Goal: Task Accomplishment & Management: Manage account settings

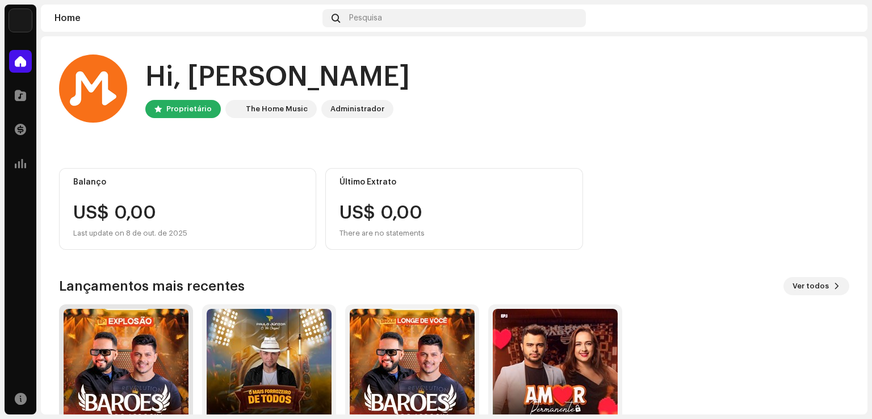
click at [145, 362] on img at bounding box center [126, 371] width 125 height 125
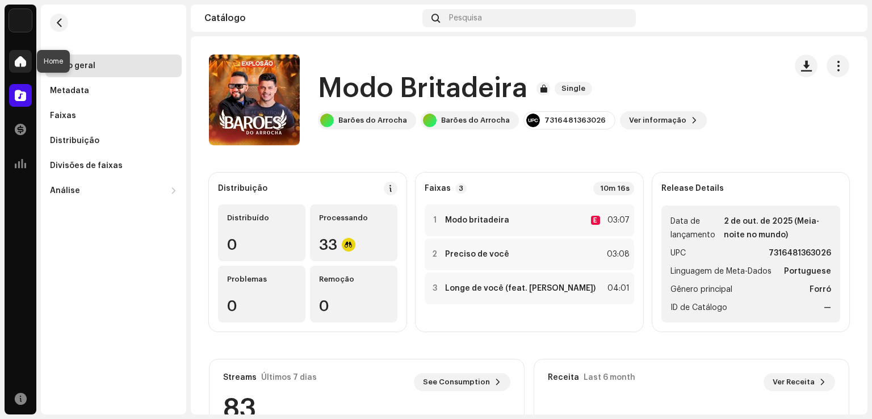
click at [19, 58] on span at bounding box center [20, 61] width 11 height 9
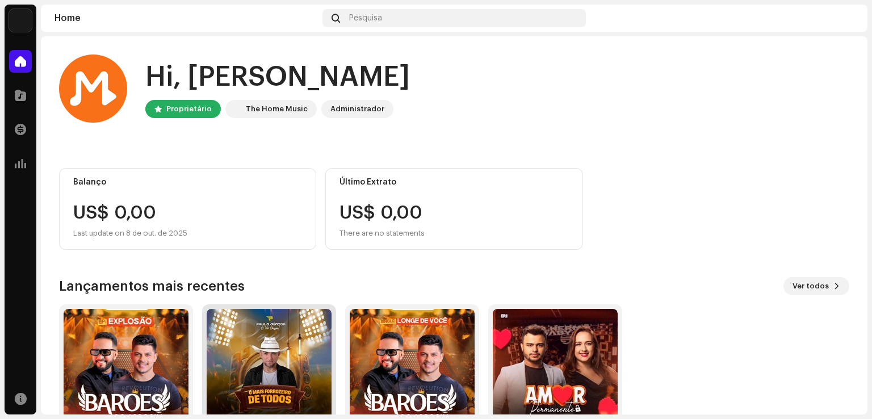
click at [282, 377] on img at bounding box center [269, 371] width 125 height 125
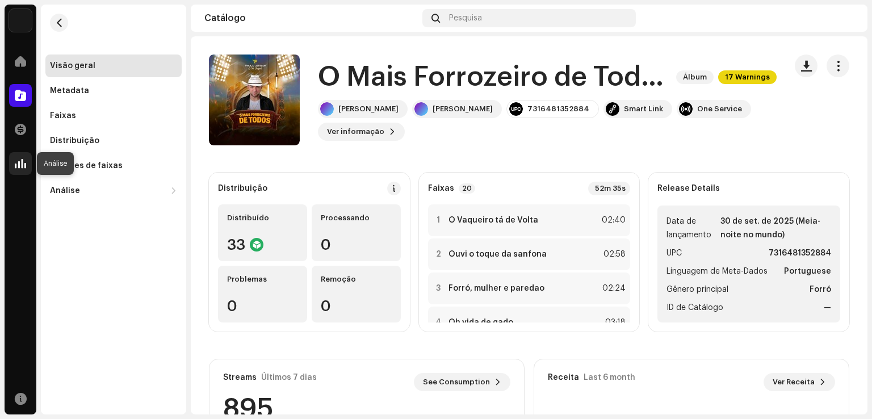
click at [20, 166] on span at bounding box center [20, 163] width 11 height 9
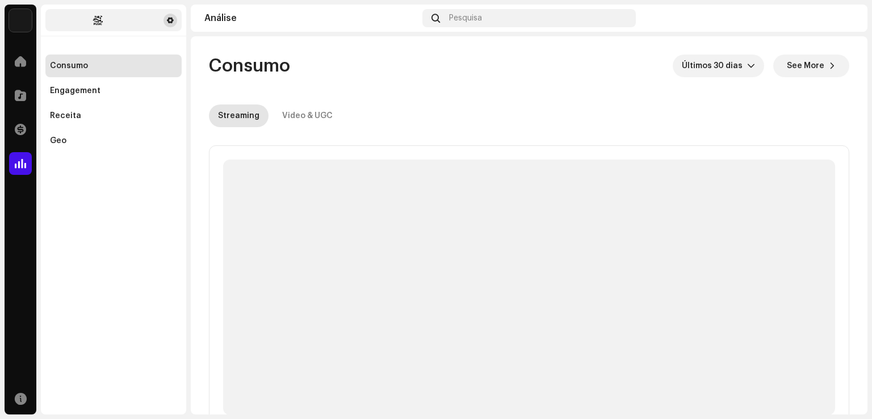
click at [170, 21] on span at bounding box center [170, 20] width 7 height 9
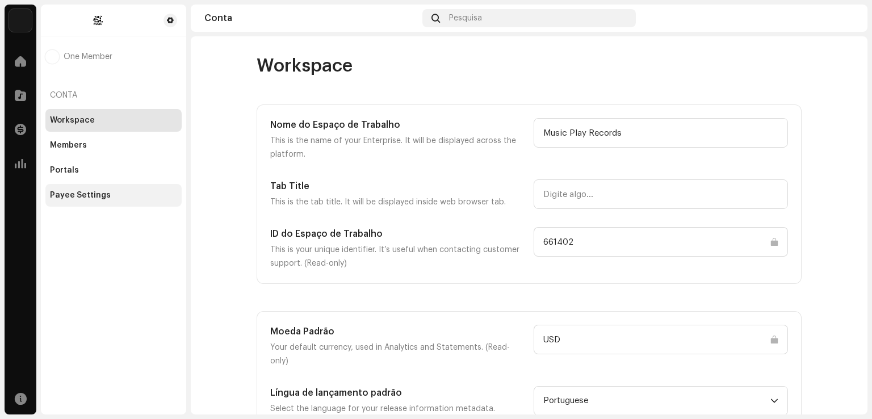
click at [108, 195] on div "Payee Settings" at bounding box center [113, 195] width 127 height 9
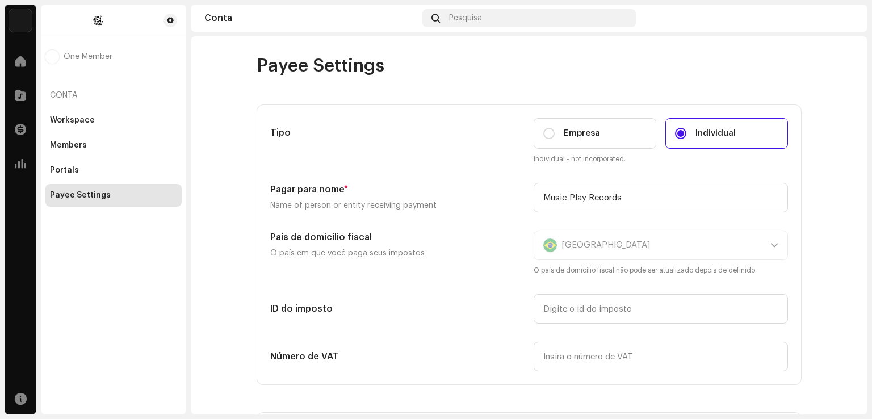
click at [18, 57] on span at bounding box center [20, 61] width 11 height 9
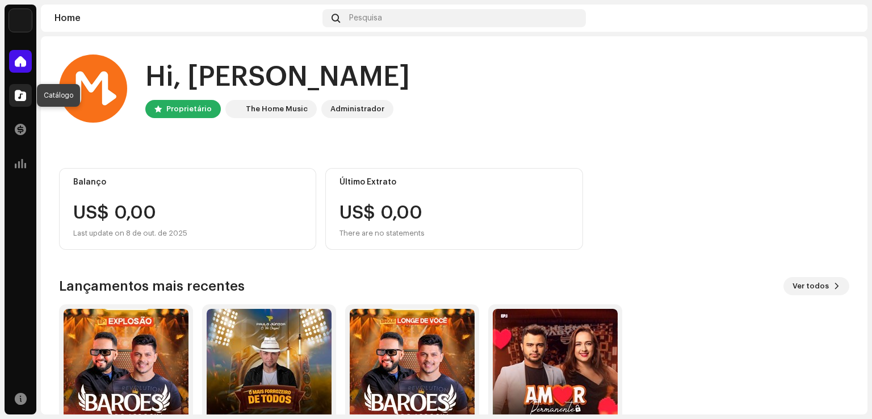
click at [21, 95] on span at bounding box center [20, 95] width 11 height 9
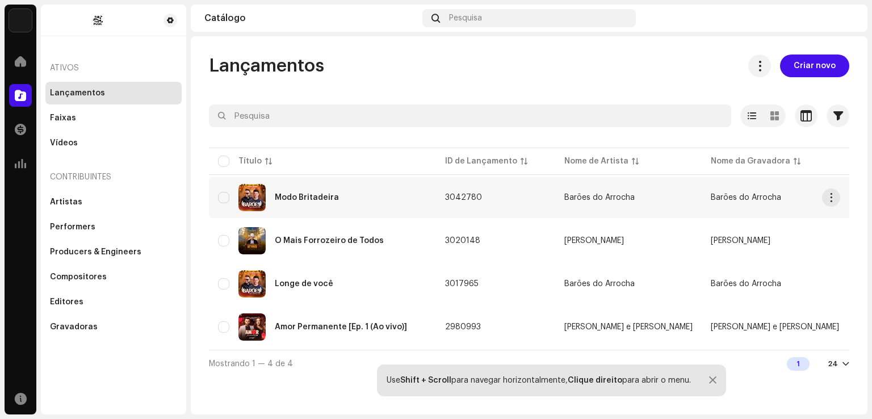
click at [297, 196] on div "Modo Britadeira" at bounding box center [307, 198] width 64 height 8
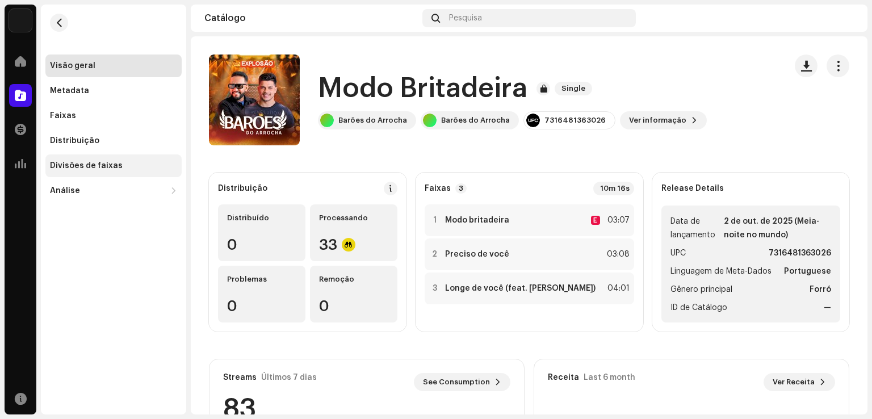
click at [96, 167] on div "Divisões de faixas" at bounding box center [86, 165] width 73 height 9
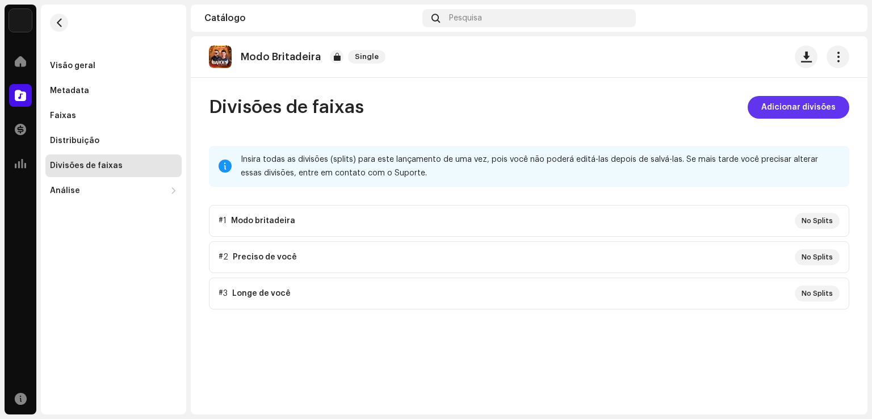
click at [777, 112] on span "Adicionar divisões" at bounding box center [798, 107] width 74 height 23
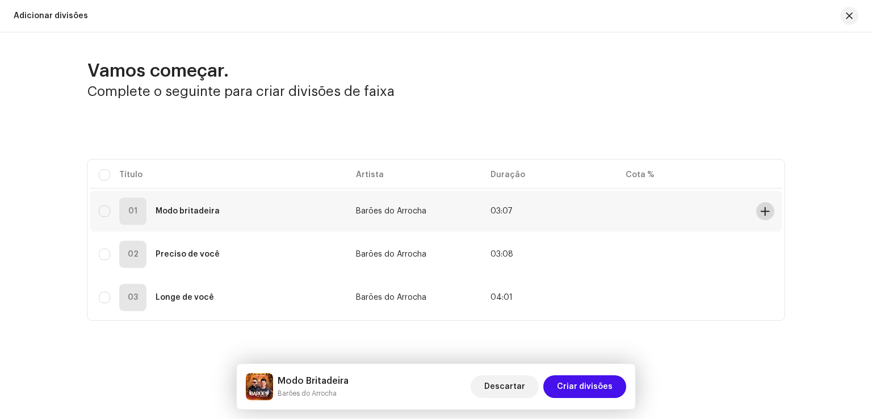
click at [763, 211] on span at bounding box center [765, 211] width 9 height 9
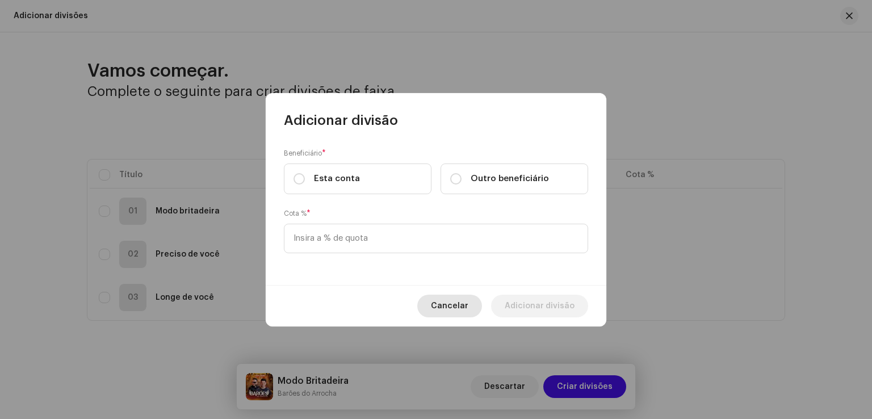
click at [446, 305] on span "Cancelar" at bounding box center [449, 306] width 37 height 23
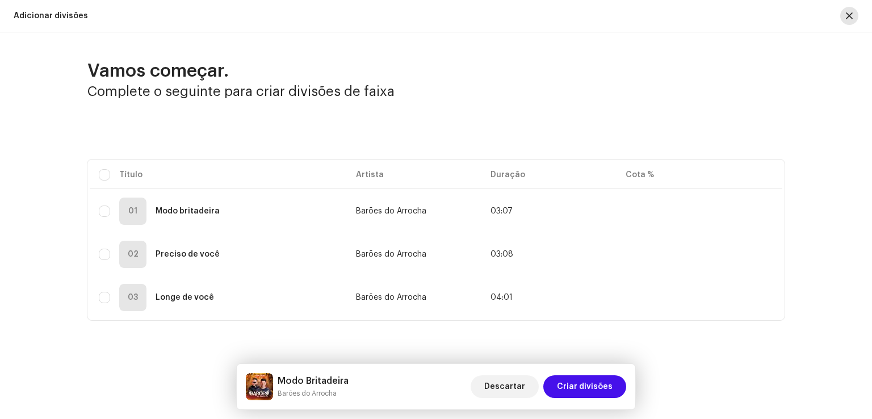
click at [851, 12] on span "button" at bounding box center [849, 15] width 7 height 9
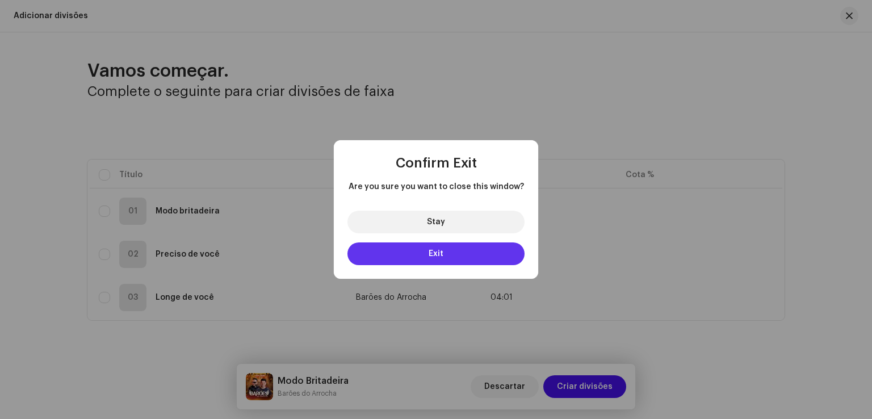
click at [422, 251] on button "Exit" at bounding box center [435, 253] width 177 height 23
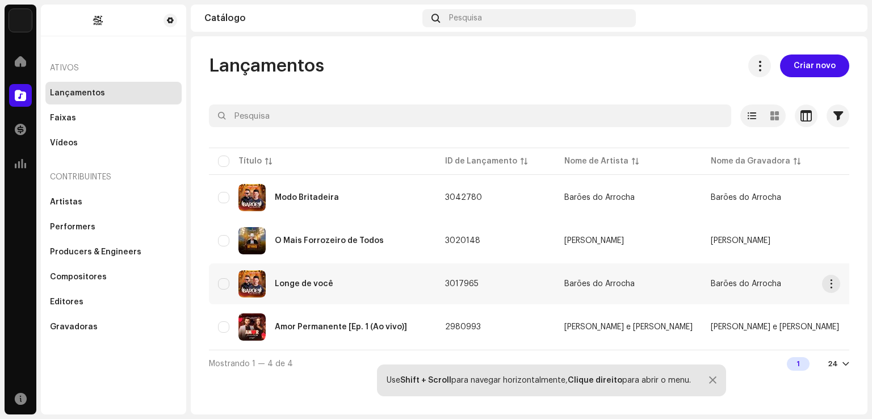
click at [296, 282] on div "Longe de você" at bounding box center [304, 284] width 58 height 8
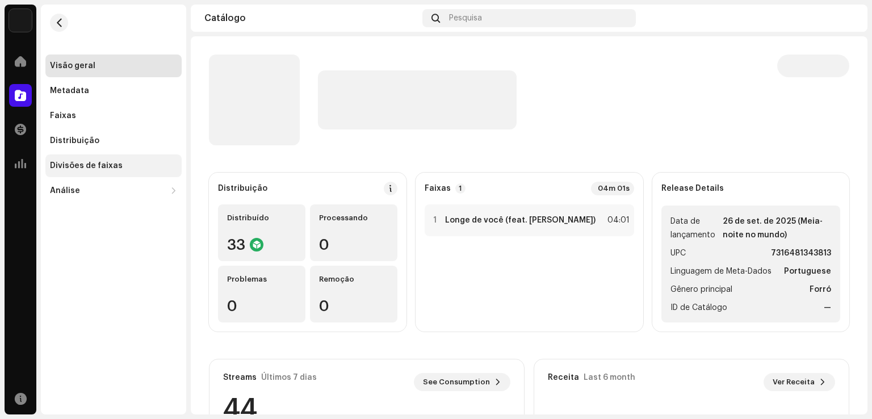
click at [109, 168] on div "Divisões de faixas" at bounding box center [86, 165] width 73 height 9
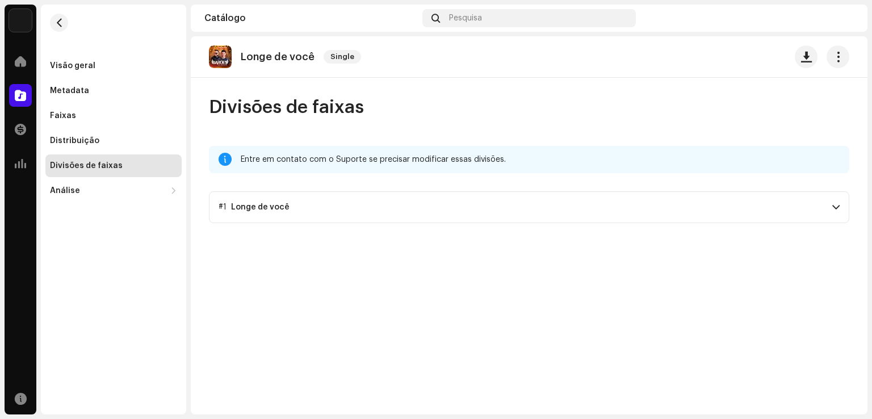
click at [551, 209] on p-accordion-header "#1 Longe de você" at bounding box center [529, 207] width 640 height 32
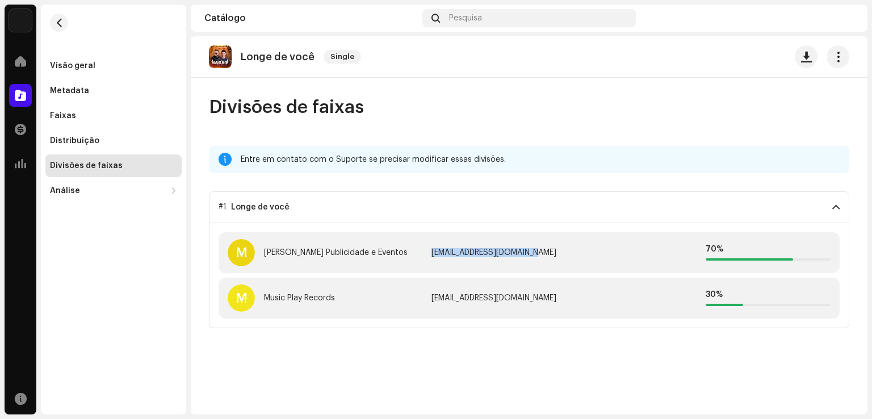
drag, startPoint x: 543, startPoint y: 253, endPoint x: 434, endPoint y: 255, distance: 109.6
click at [434, 255] on div "[EMAIL_ADDRESS][DOMAIN_NAME]" at bounding box center [528, 252] width 195 height 9
copy div "[EMAIL_ADDRESS][DOMAIN_NAME]"
click at [611, 355] on div "Longe de você Single Divisões de faixas Entre em contato com o Suporte se preci…" at bounding box center [529, 225] width 677 height 378
click at [265, 251] on div "[PERSON_NAME] Publicidade e Eventos" at bounding box center [336, 252] width 144 height 9
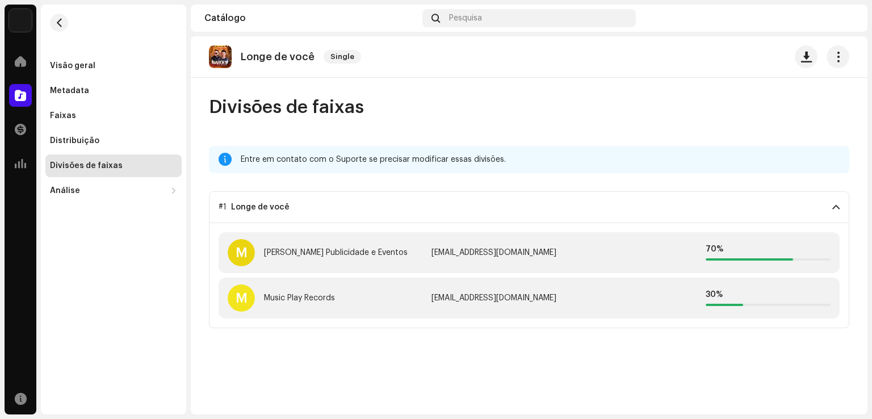
drag, startPoint x: 265, startPoint y: 251, endPoint x: 422, endPoint y: 257, distance: 157.3
click at [408, 257] on div "[PERSON_NAME] Publicidade e Eventos" at bounding box center [336, 252] width 144 height 9
click at [388, 358] on div "Longe de você Single Divisões de faixas Entre em contato com o Suporte se preci…" at bounding box center [529, 225] width 677 height 378
click at [18, 57] on span at bounding box center [20, 61] width 11 height 9
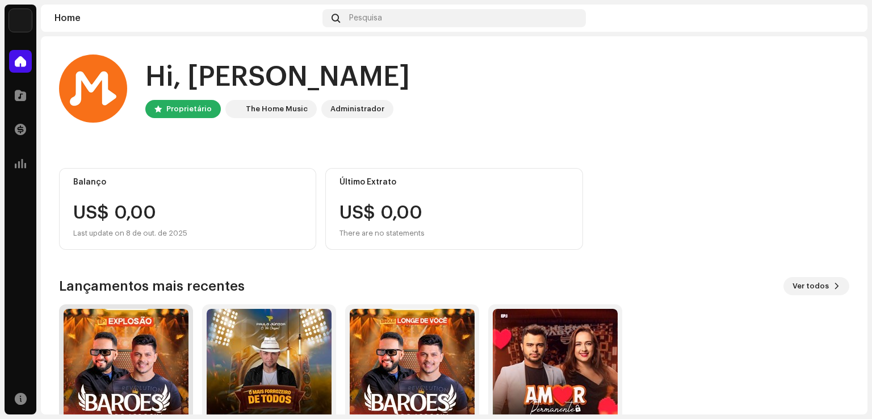
click at [131, 353] on img at bounding box center [126, 371] width 125 height 125
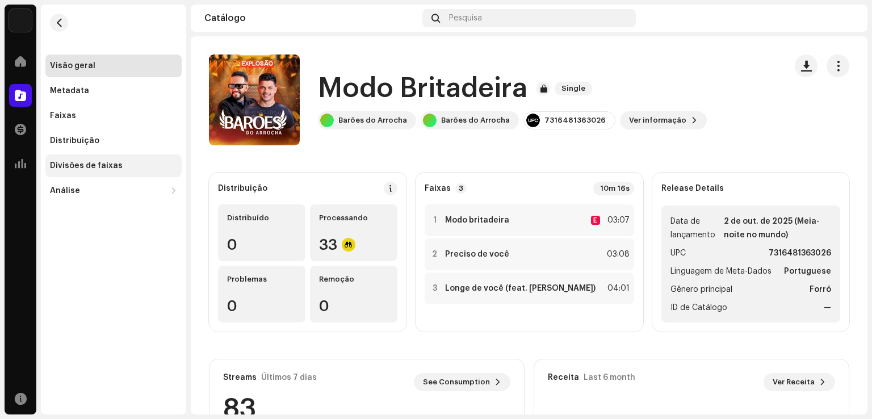
click at [98, 167] on div "Divisões de faixas" at bounding box center [86, 165] width 73 height 9
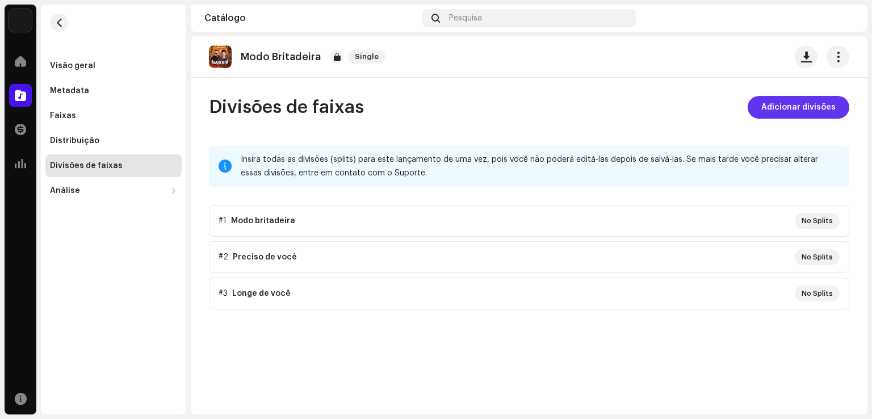
click at [807, 107] on span "Adicionar divisões" at bounding box center [798, 107] width 74 height 23
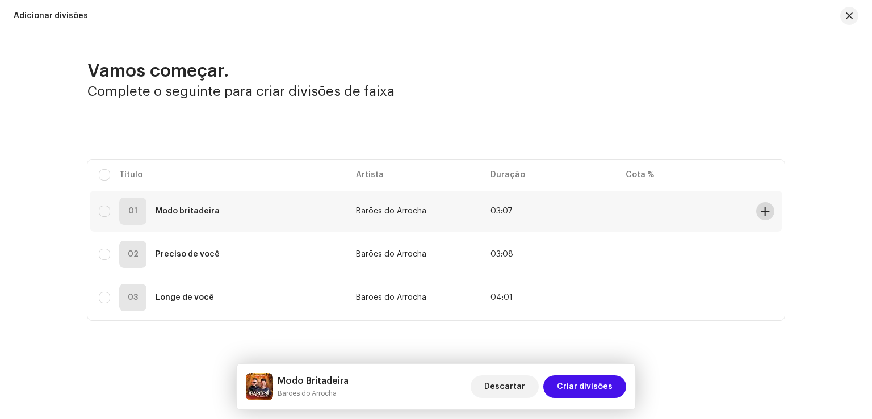
click at [764, 207] on span at bounding box center [765, 211] width 9 height 9
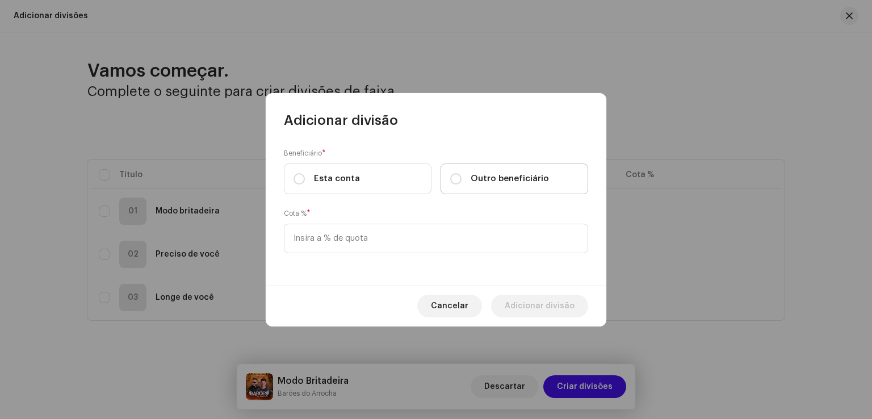
click at [491, 171] on label "Outro beneficiário" at bounding box center [514, 178] width 148 height 31
click at [461, 173] on input "Outro beneficiário" at bounding box center [455, 178] width 11 height 11
radio input "true"
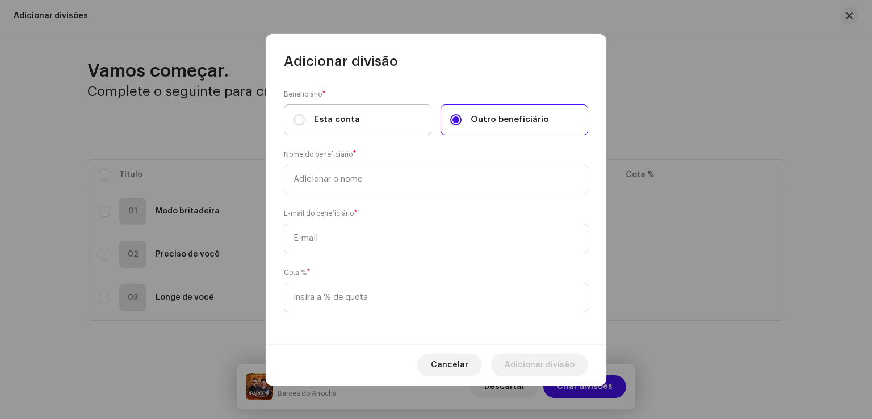
click at [393, 134] on label "Esta conta" at bounding box center [358, 119] width 148 height 31
click at [305, 125] on input "Esta conta" at bounding box center [298, 119] width 11 height 11
radio input "true"
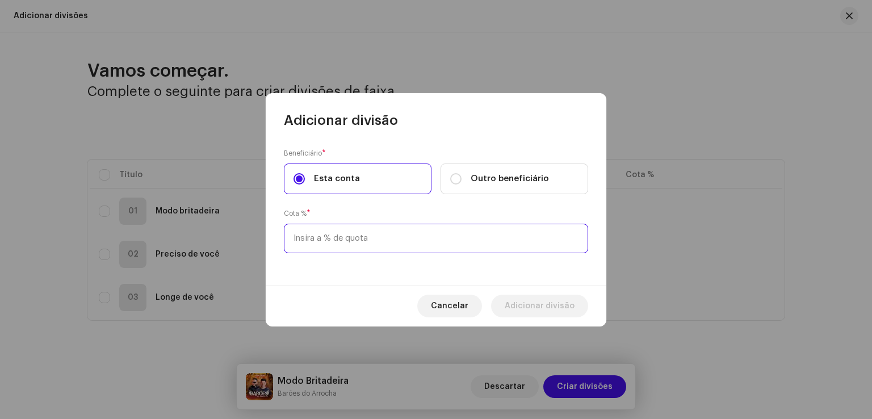
click at [356, 233] on input at bounding box center [436, 239] width 304 height 30
type input "30,00"
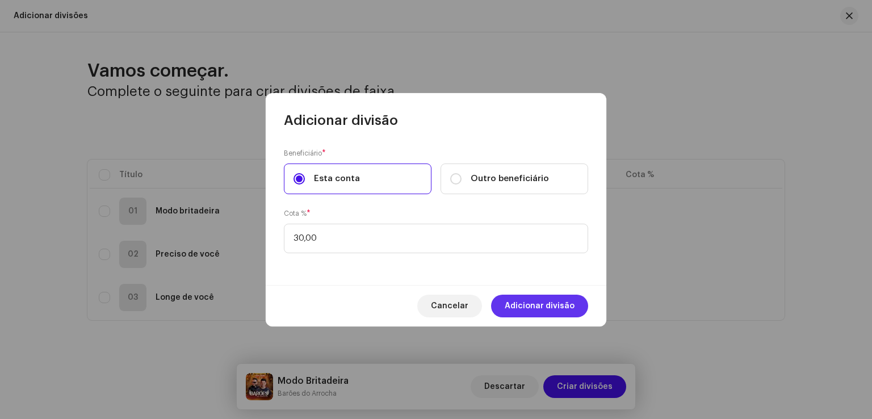
click at [554, 300] on span "Adicionar divisão" at bounding box center [540, 306] width 70 height 23
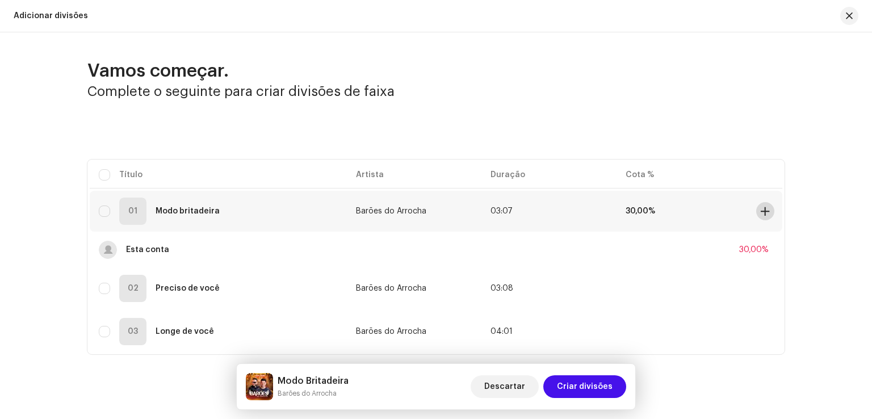
click at [761, 212] on span at bounding box center [765, 211] width 9 height 9
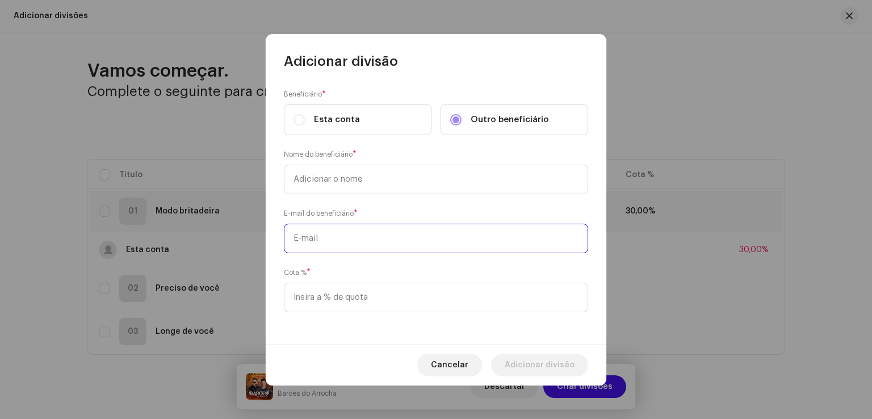
click at [325, 233] on input "text" at bounding box center [436, 239] width 304 height 30
paste input "[EMAIL_ADDRESS][DOMAIN_NAME]"
type input "[EMAIL_ADDRESS][DOMAIN_NAME]"
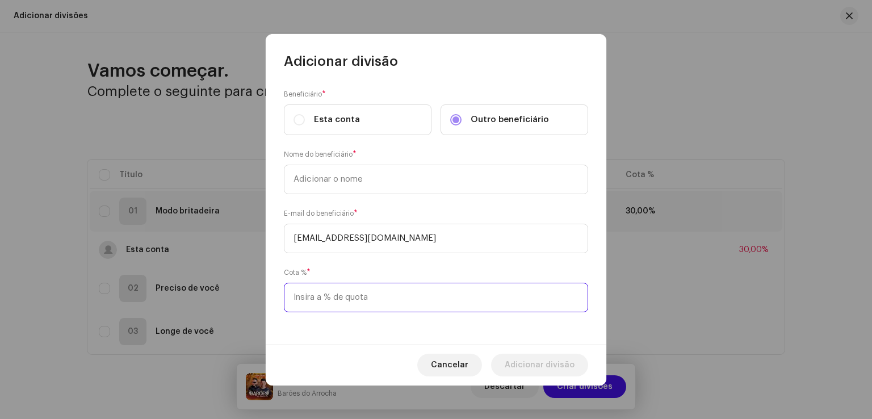
click at [320, 297] on input at bounding box center [436, 298] width 304 height 30
type input "70,00"
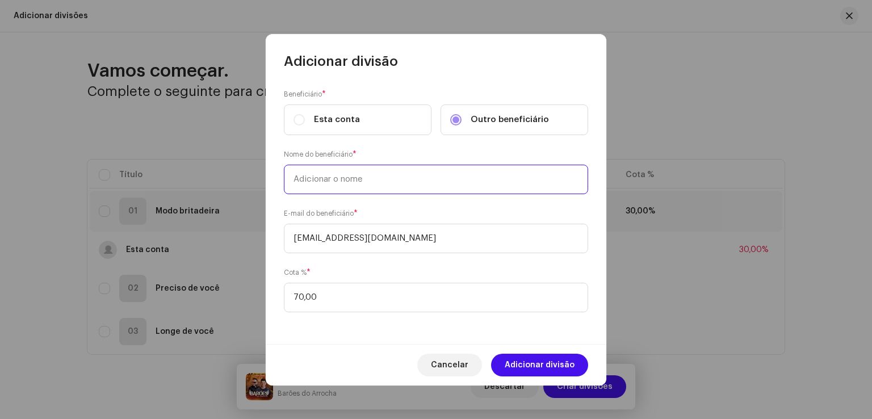
click at [398, 180] on input "text" at bounding box center [436, 180] width 304 height 30
type input "[PERSON_NAME] DAVI PUBLICIDADES E EVENTOS"
click at [524, 360] on span "Adicionar divisão" at bounding box center [540, 365] width 70 height 23
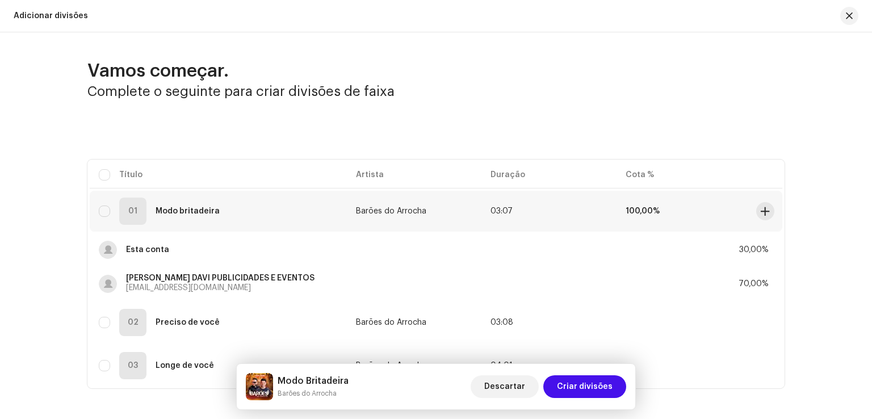
click at [606, 207] on td "03:07" at bounding box center [548, 211] width 135 height 41
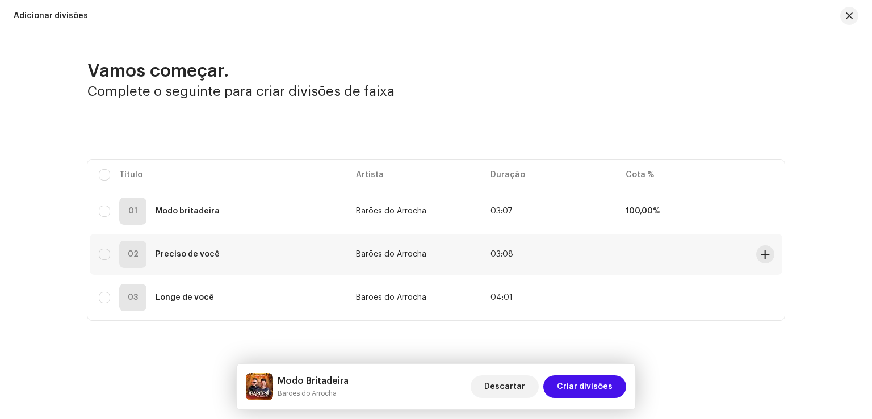
click at [661, 257] on td at bounding box center [683, 254] width 135 height 41
click at [766, 255] on span at bounding box center [765, 254] width 9 height 9
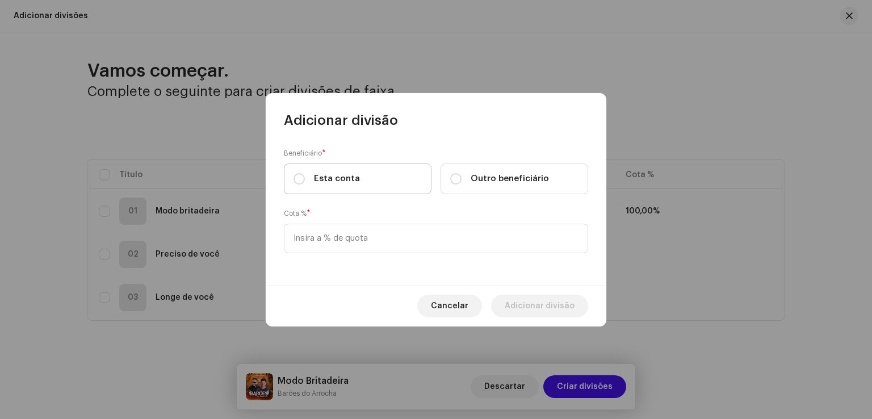
click at [412, 189] on label "Esta conta" at bounding box center [358, 178] width 148 height 31
click at [305, 184] on input "Esta conta" at bounding box center [298, 178] width 11 height 11
radio input "true"
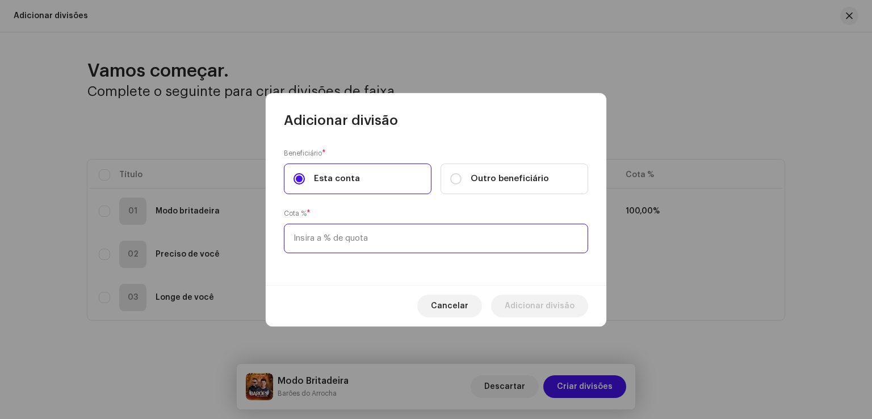
click at [350, 243] on input at bounding box center [436, 239] width 304 height 30
type input "30,00"
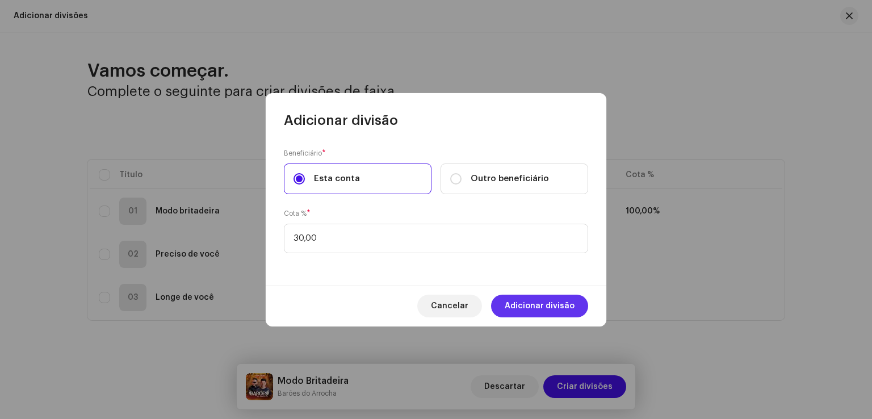
click at [532, 300] on span "Adicionar divisão" at bounding box center [540, 306] width 70 height 23
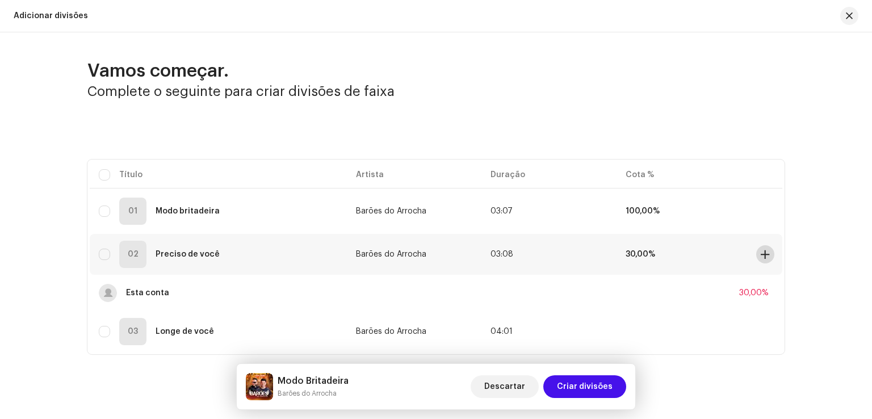
click at [761, 250] on span at bounding box center [765, 254] width 9 height 9
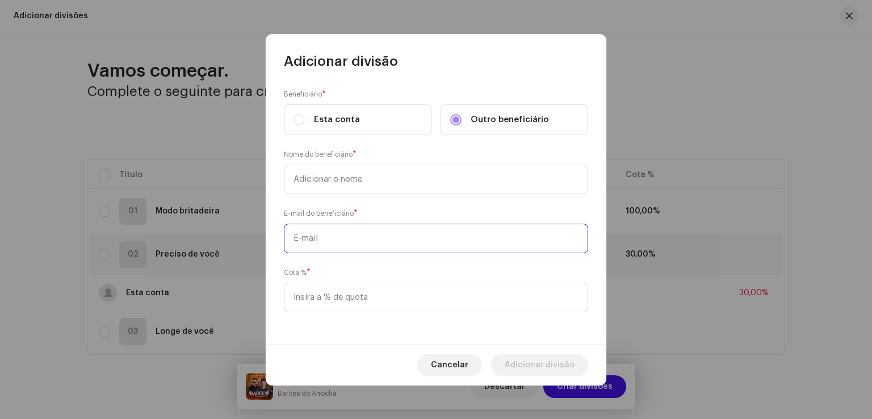
click at [359, 242] on input "text" at bounding box center [436, 239] width 304 height 30
paste input "[EMAIL_ADDRESS][DOMAIN_NAME]"
type input "[EMAIL_ADDRESS][DOMAIN_NAME]"
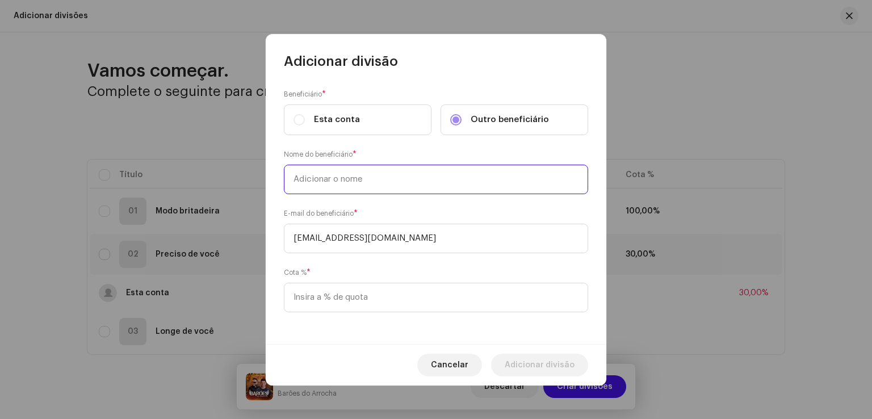
click at [391, 184] on input "text" at bounding box center [436, 180] width 304 height 30
type input "[PERSON_NAME] DAVI PUBLICIDADES E EVENTOS"
click at [379, 292] on input at bounding box center [436, 298] width 304 height 30
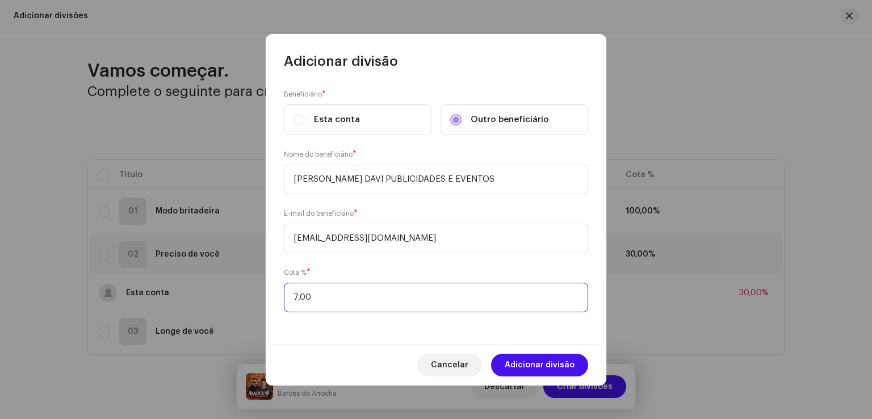
type input "70,00"
click at [543, 367] on span "Adicionar divisão" at bounding box center [540, 365] width 70 height 23
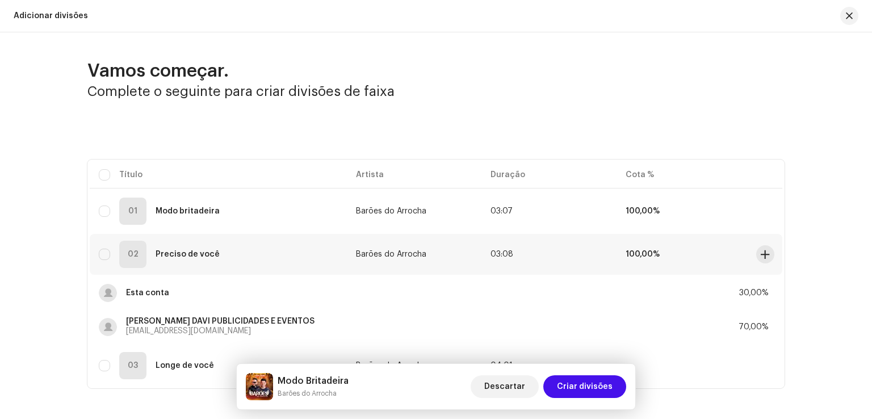
click at [672, 268] on td "100,00%" at bounding box center [683, 254] width 135 height 41
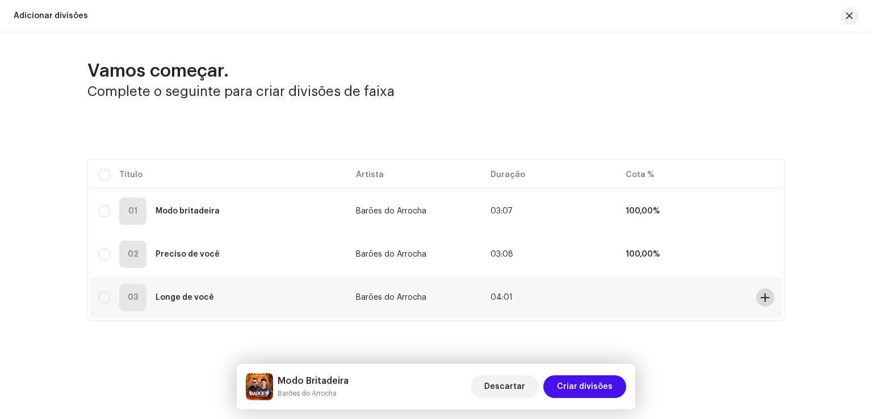
click at [765, 295] on span at bounding box center [765, 297] width 9 height 9
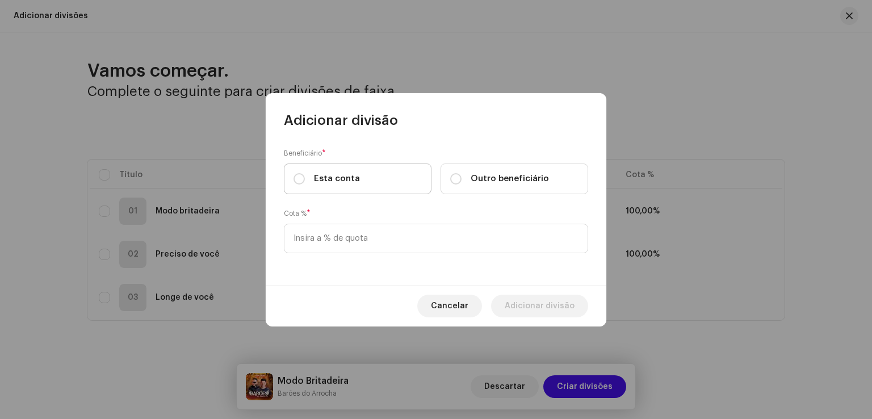
click at [366, 184] on label "Esta conta" at bounding box center [358, 178] width 148 height 31
click at [305, 184] on input "Esta conta" at bounding box center [298, 178] width 11 height 11
radio input "true"
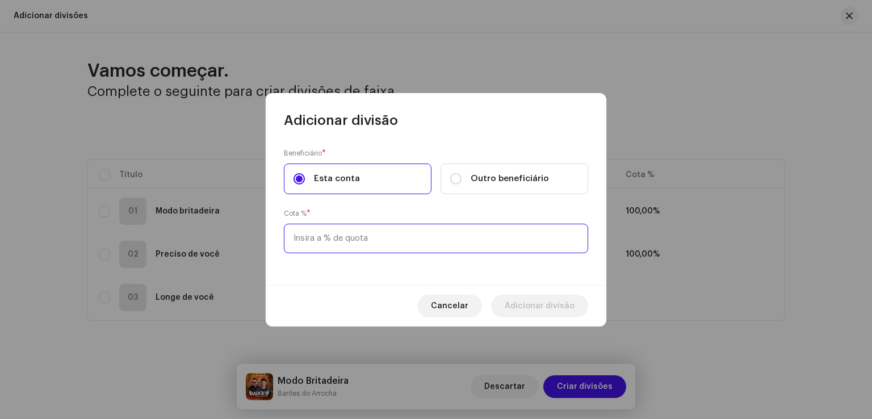
click at [329, 236] on input at bounding box center [436, 239] width 304 height 30
type input "30,00"
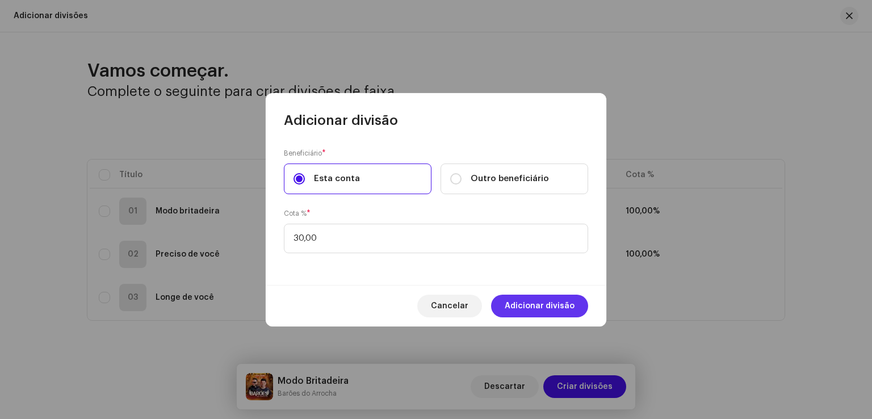
click at [514, 304] on span "Adicionar divisão" at bounding box center [540, 306] width 70 height 23
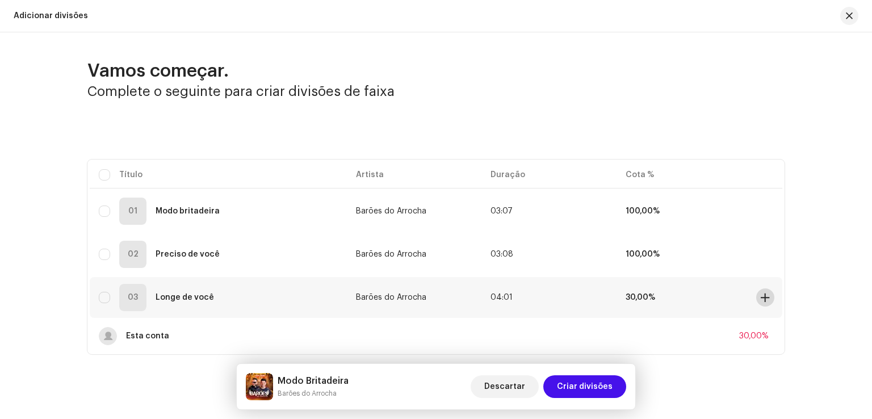
click at [761, 300] on span at bounding box center [765, 297] width 9 height 9
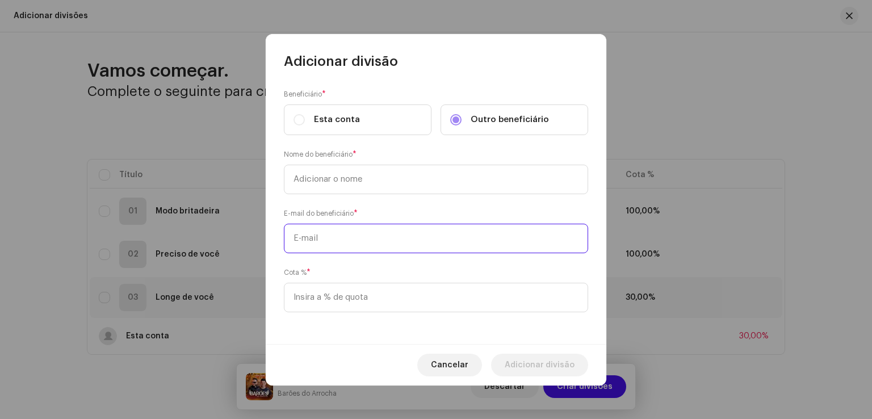
click at [364, 233] on input "text" at bounding box center [436, 239] width 304 height 30
paste input "[EMAIL_ADDRESS][DOMAIN_NAME]"
type input "[EMAIL_ADDRESS][DOMAIN_NAME]"
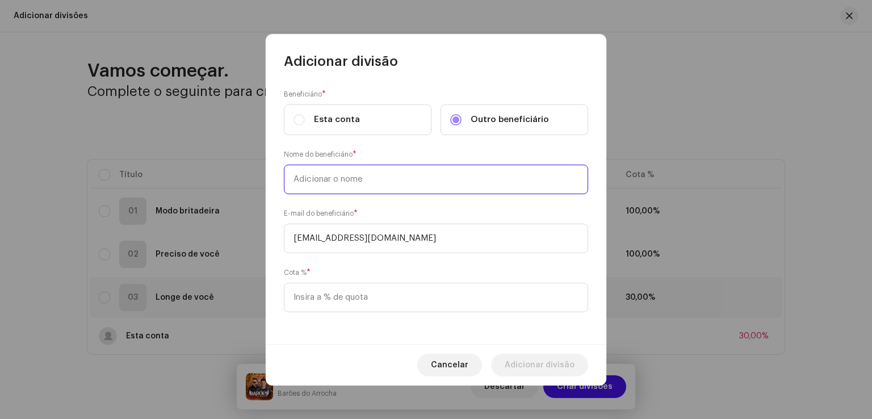
click at [404, 179] on input "text" at bounding box center [436, 180] width 304 height 30
type input "[PERSON_NAME] DAVI PUBLICIDADES E EVENTOS"
click at [395, 300] on input at bounding box center [436, 298] width 304 height 30
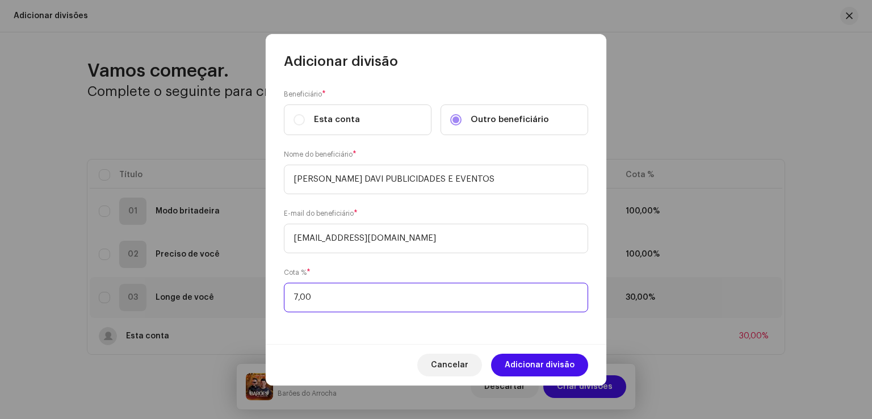
type input "70,00"
click at [514, 364] on span "Adicionar divisão" at bounding box center [540, 365] width 70 height 23
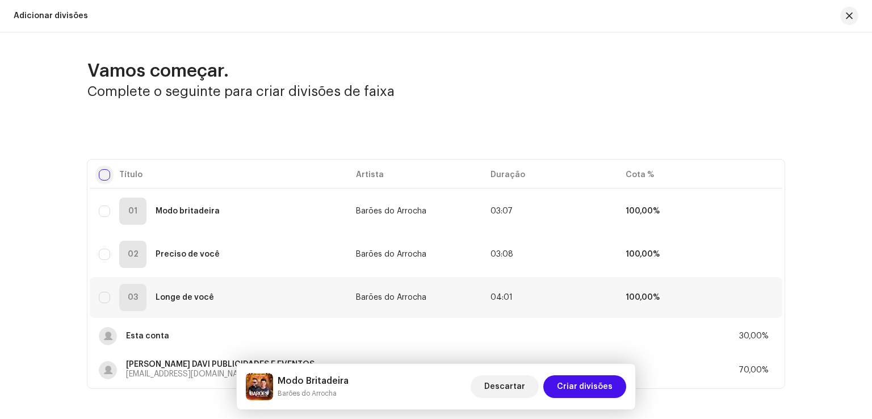
click at [106, 175] on input "checkbox" at bounding box center [104, 174] width 11 height 11
checkbox input "true"
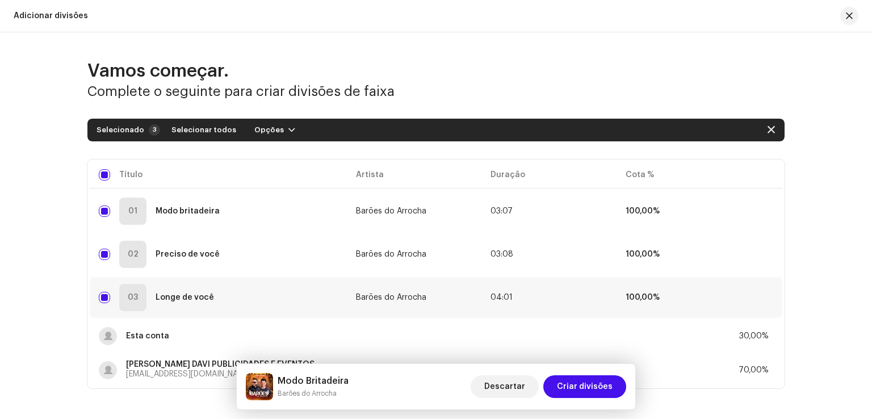
scroll to position [58, 0]
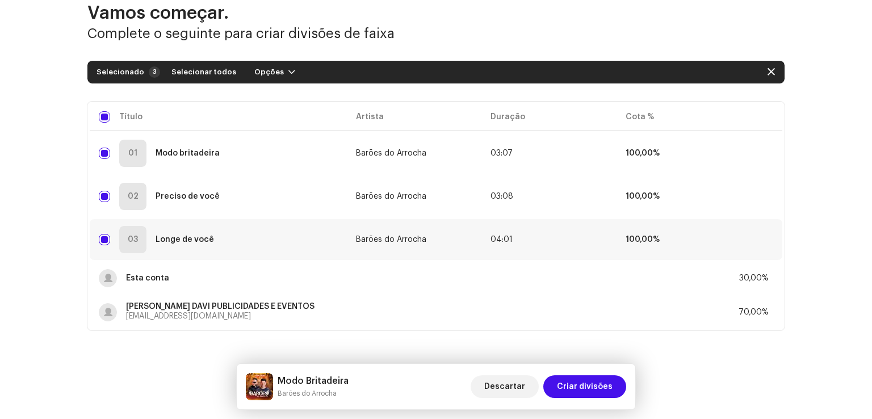
click at [687, 242] on td "100,00%" at bounding box center [683, 239] width 135 height 41
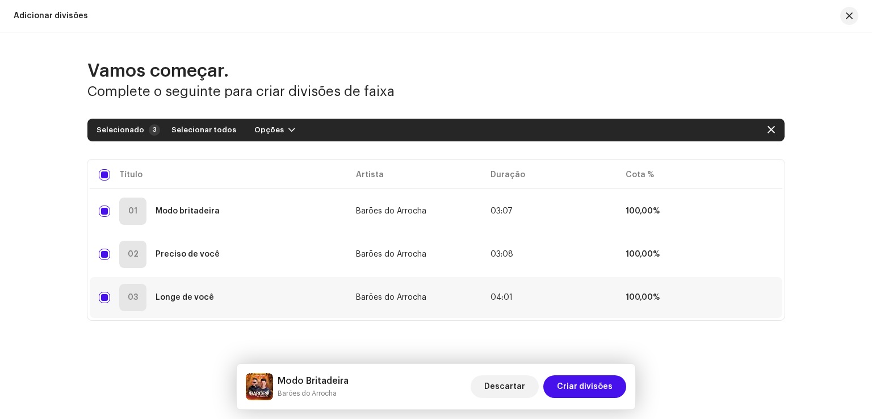
scroll to position [0, 0]
click at [666, 246] on td "100,00%" at bounding box center [683, 254] width 135 height 41
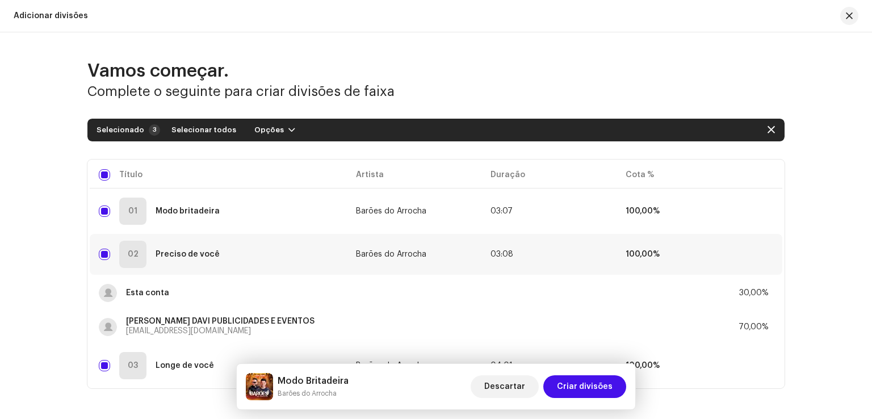
click at [666, 246] on td "100,00%" at bounding box center [683, 254] width 135 height 41
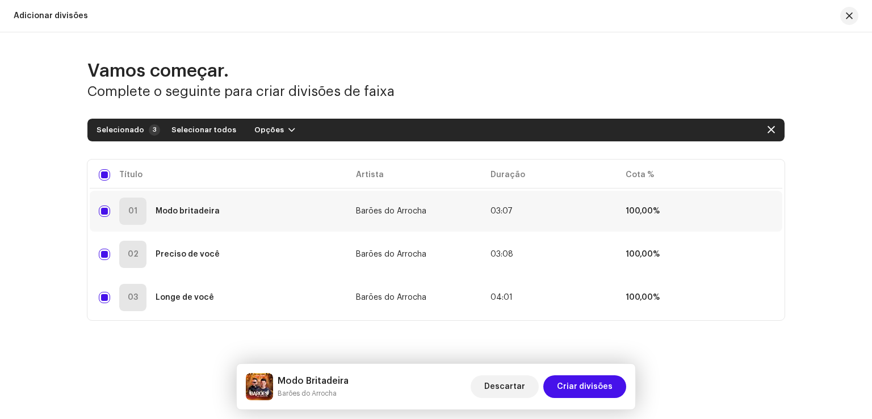
click at [681, 213] on td "100,00%" at bounding box center [683, 211] width 135 height 41
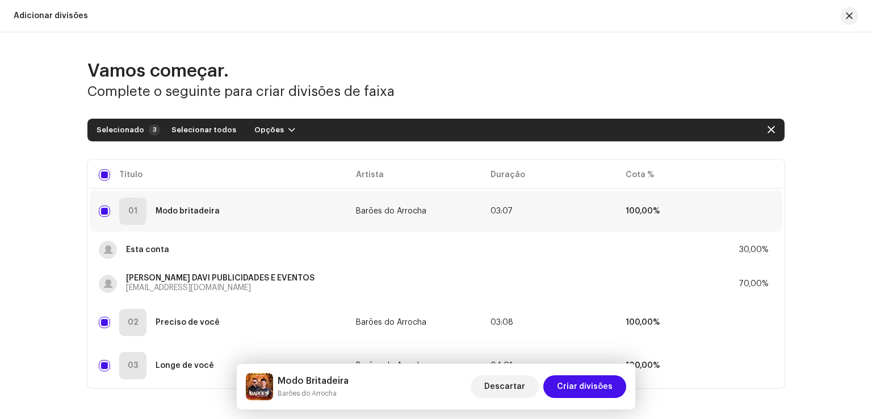
click at [681, 213] on td "100,00%" at bounding box center [683, 211] width 135 height 41
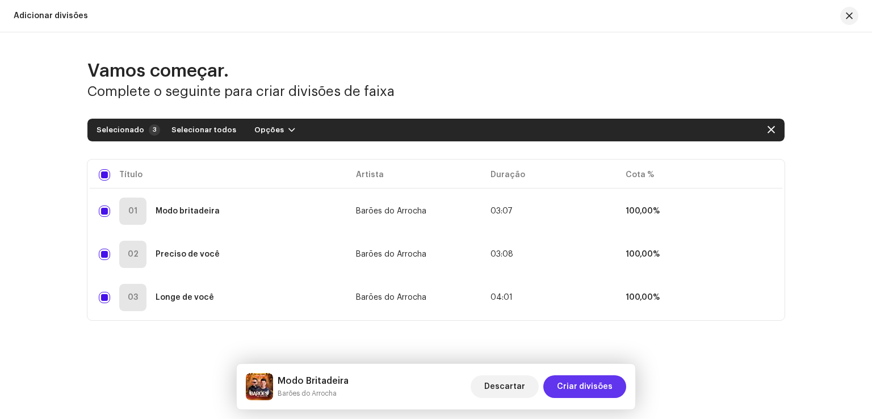
click at [590, 384] on span "Criar divisões" at bounding box center [585, 386] width 56 height 23
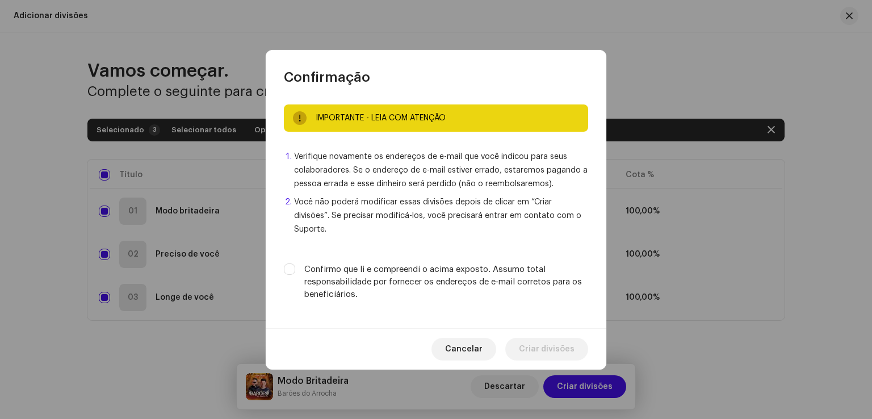
click at [341, 271] on label "Confirmo que li e compreendi o acima exposto. Assumo total responsabilidade por…" at bounding box center [446, 281] width 284 height 37
click at [295, 271] on input "Confirmo que li e compreendi o acima exposto. Assumo total responsabilidade por…" at bounding box center [289, 268] width 11 height 11
checkbox input "true"
click at [522, 338] on span "Criar divisões" at bounding box center [547, 349] width 56 height 23
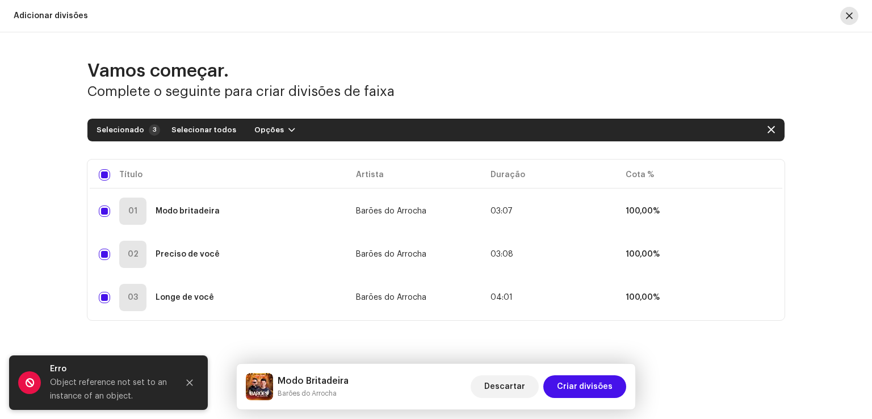
click at [850, 17] on span "button" at bounding box center [849, 15] width 7 height 9
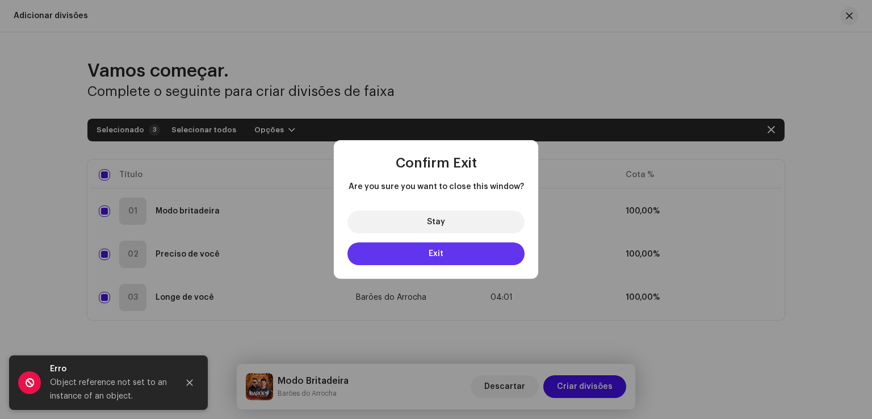
click at [450, 256] on button "Exit" at bounding box center [435, 253] width 177 height 23
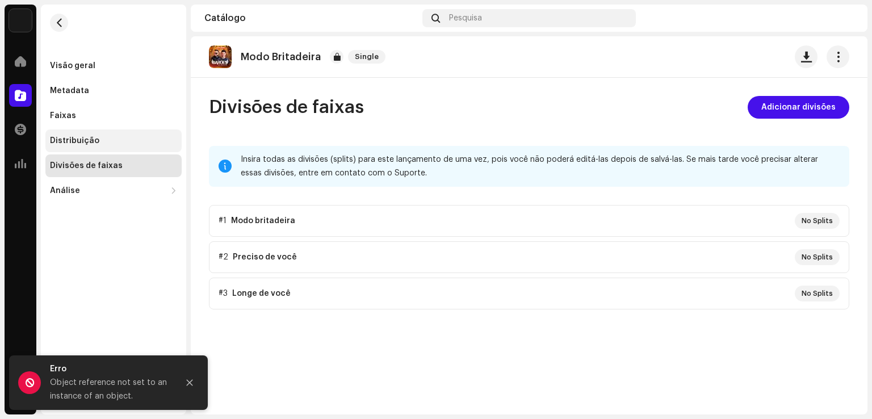
click at [112, 146] on div "Distribuição" at bounding box center [113, 140] width 136 height 23
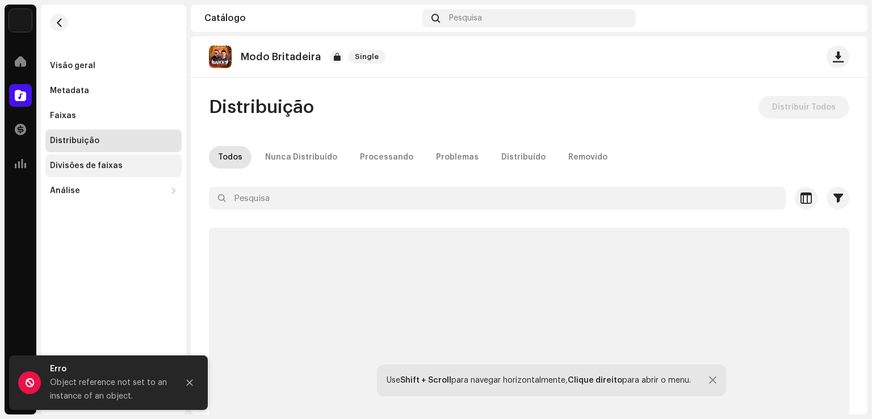
click at [102, 165] on div "Divisões de faixas" at bounding box center [86, 165] width 73 height 9
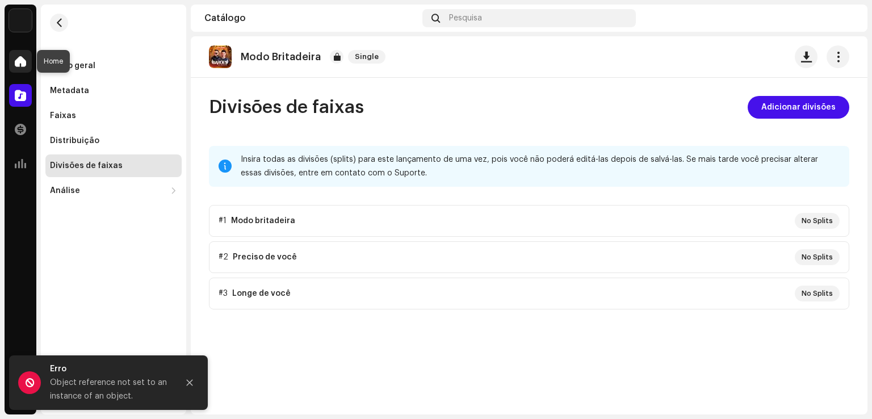
click at [14, 57] on div at bounding box center [20, 61] width 23 height 23
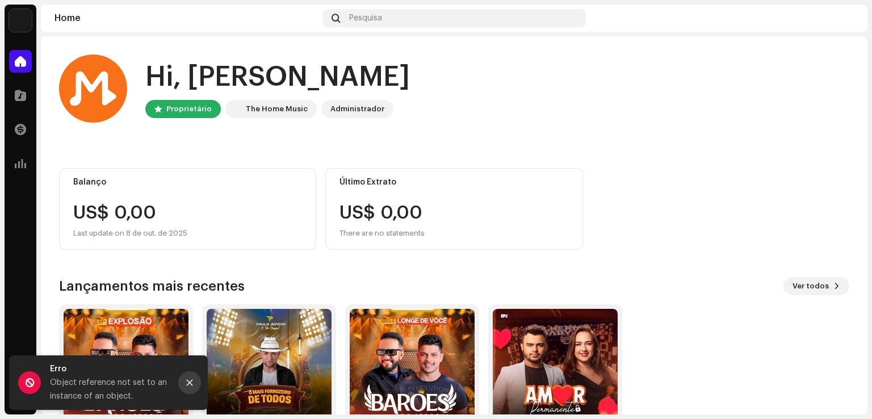
click at [190, 384] on icon "Close" at bounding box center [190, 383] width 8 height 8
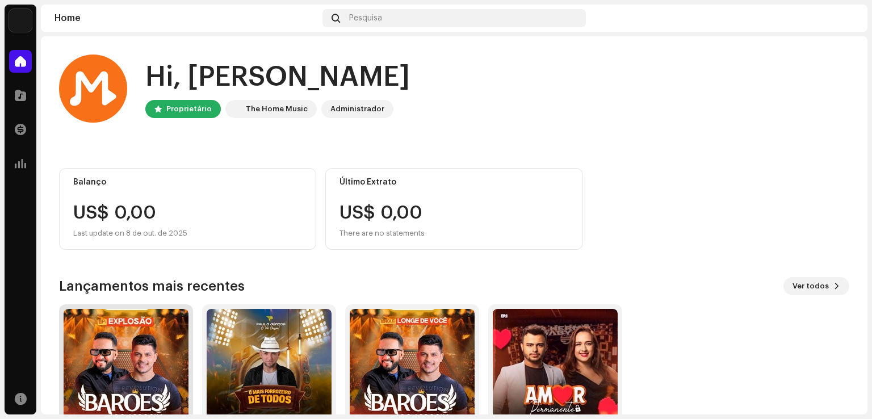
click at [144, 346] on img at bounding box center [126, 371] width 125 height 125
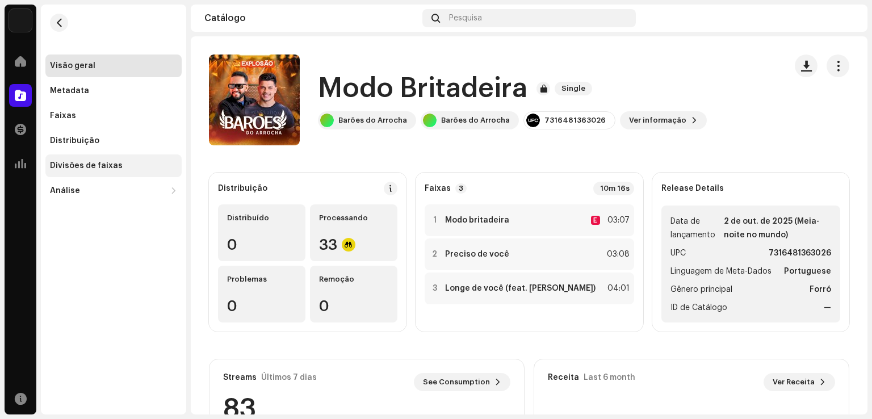
click at [104, 173] on div "Divisões de faixas" at bounding box center [113, 165] width 136 height 23
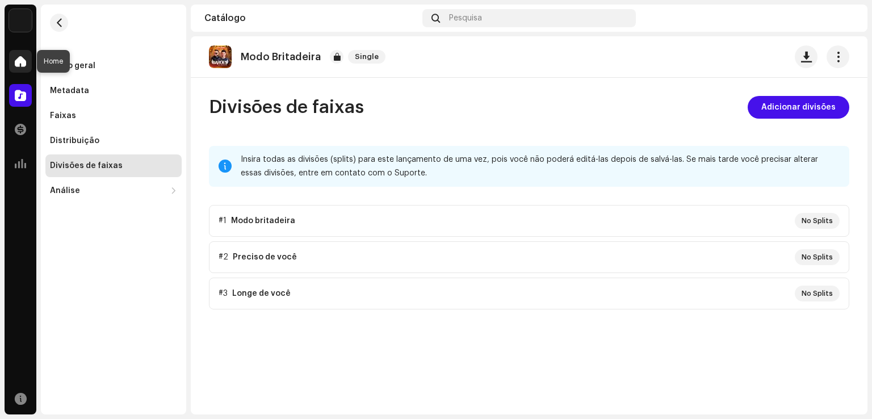
click at [19, 62] on span at bounding box center [20, 61] width 11 height 9
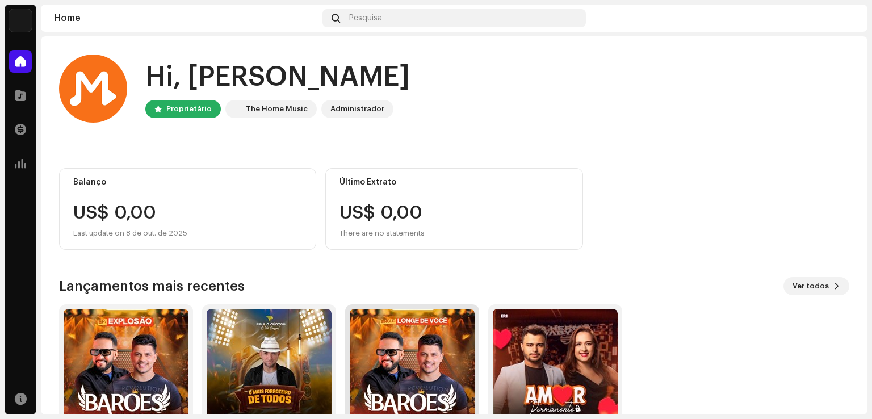
click at [397, 364] on img at bounding box center [412, 371] width 125 height 125
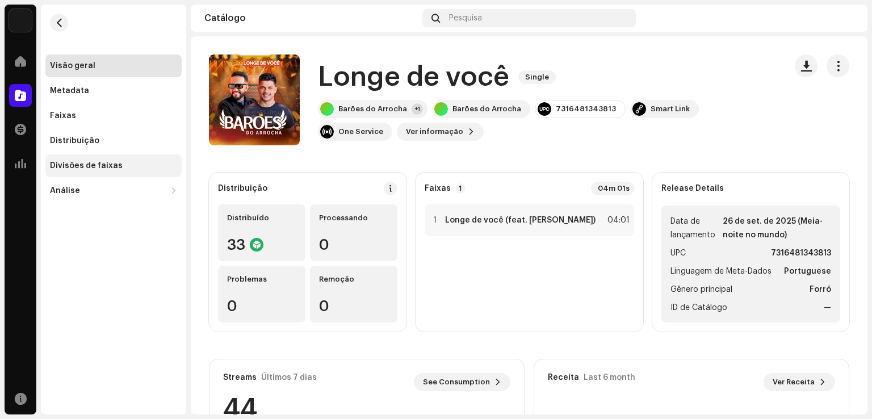
click at [119, 165] on div "Divisões de faixas" at bounding box center [113, 165] width 127 height 9
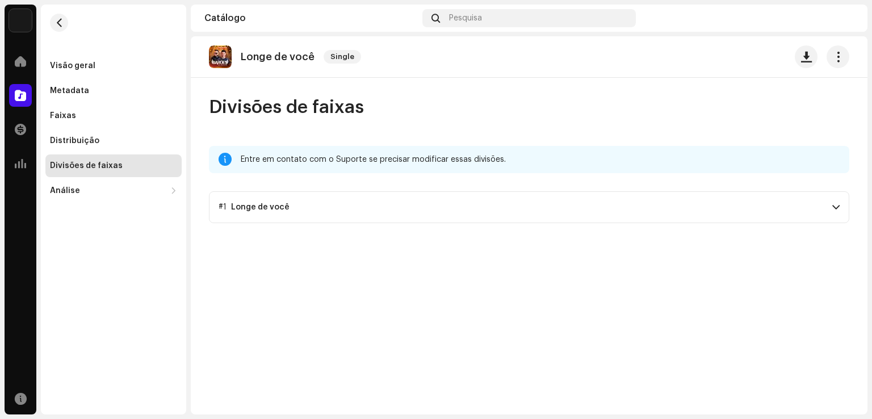
click at [840, 209] on p-accordion-header "#1 Longe de você" at bounding box center [529, 207] width 640 height 32
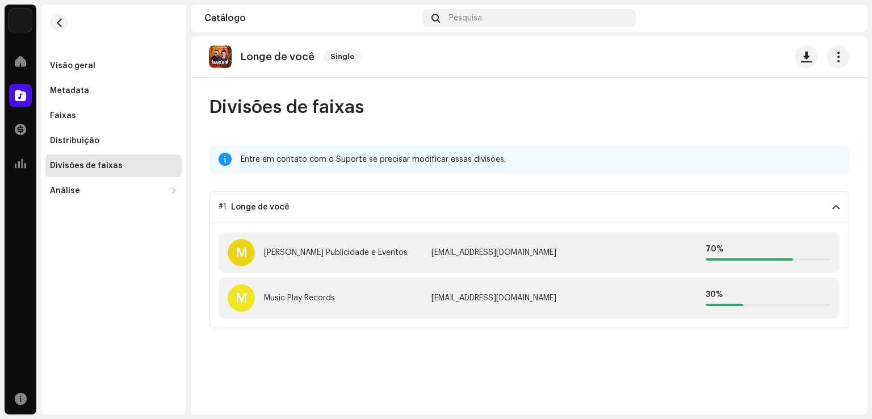
click at [840, 209] on p-accordion-header "#1 Longe de você" at bounding box center [529, 207] width 640 height 32
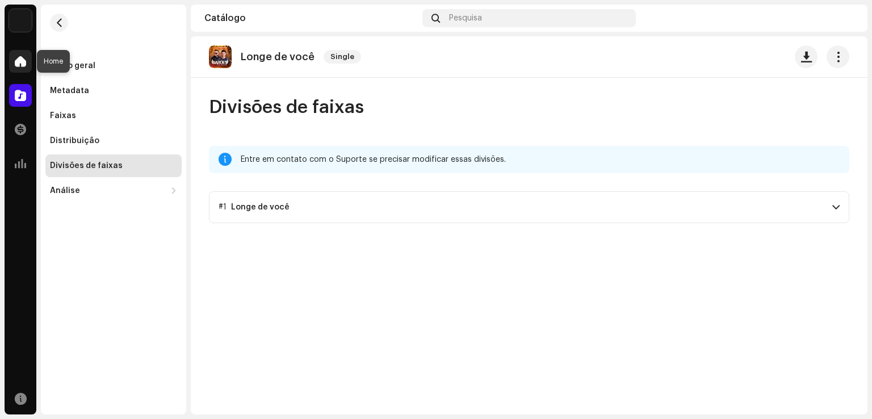
click at [18, 60] on span at bounding box center [20, 61] width 11 height 9
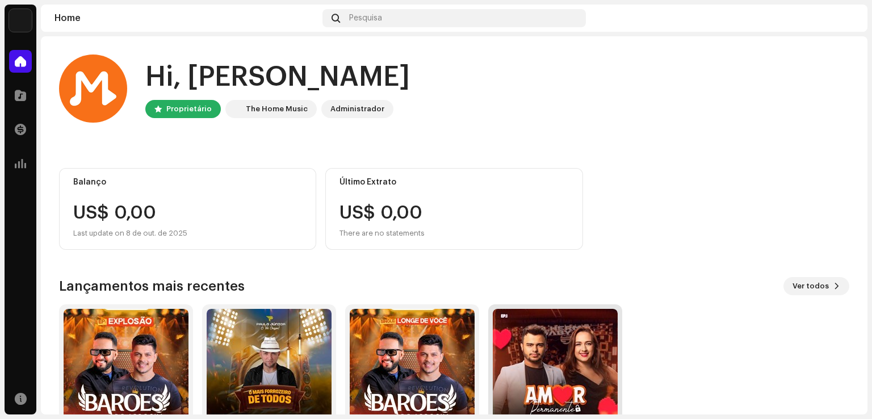
click at [522, 352] on img at bounding box center [555, 371] width 125 height 125
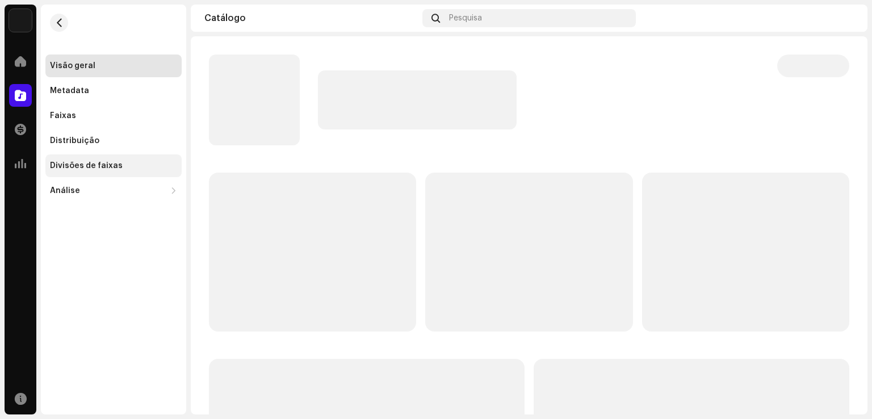
click at [114, 165] on div "Divisões de faixas" at bounding box center [86, 165] width 73 height 9
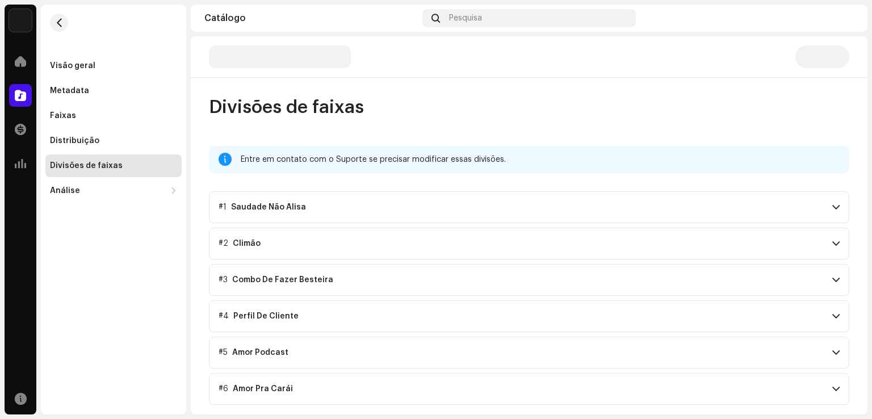
click at [825, 208] on p-accordion-header "#1 Saudade Não Alisa" at bounding box center [529, 207] width 640 height 32
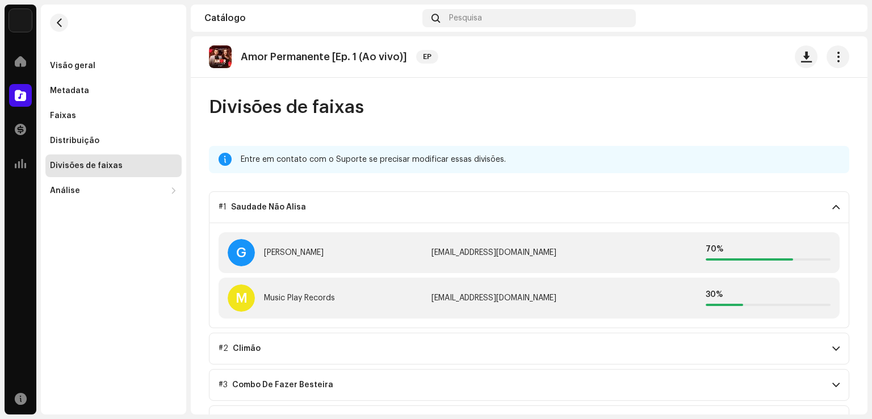
click at [832, 208] on span at bounding box center [835, 207] width 7 height 9
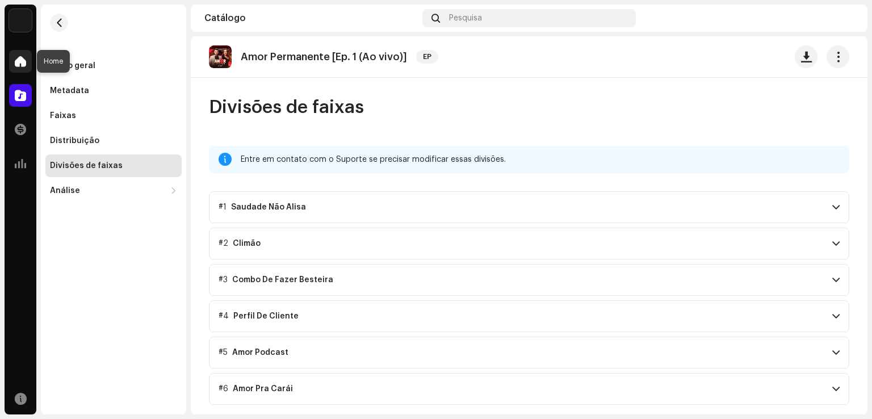
click at [18, 54] on div at bounding box center [20, 61] width 23 height 23
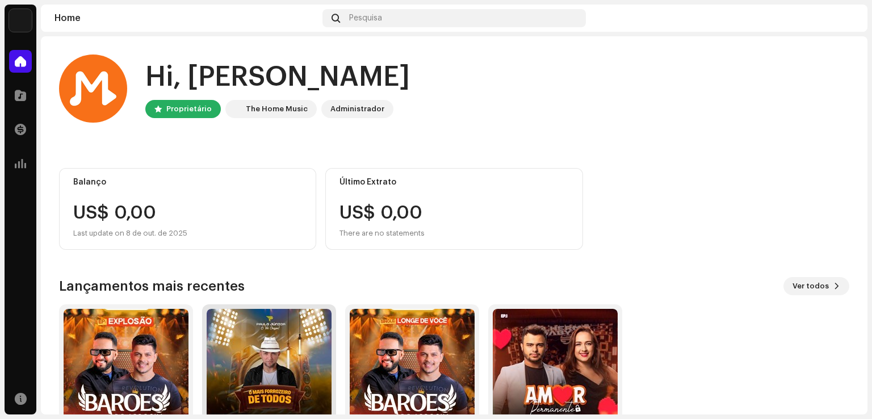
click at [283, 356] on img at bounding box center [269, 371] width 125 height 125
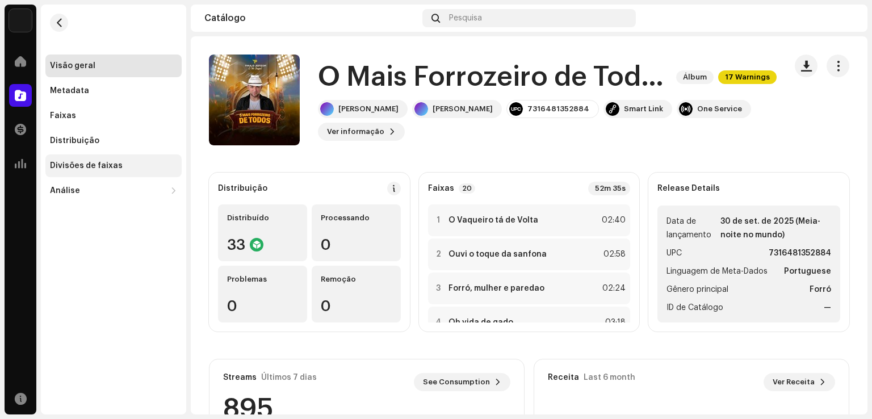
click at [115, 162] on div "Divisões de faixas" at bounding box center [86, 165] width 73 height 9
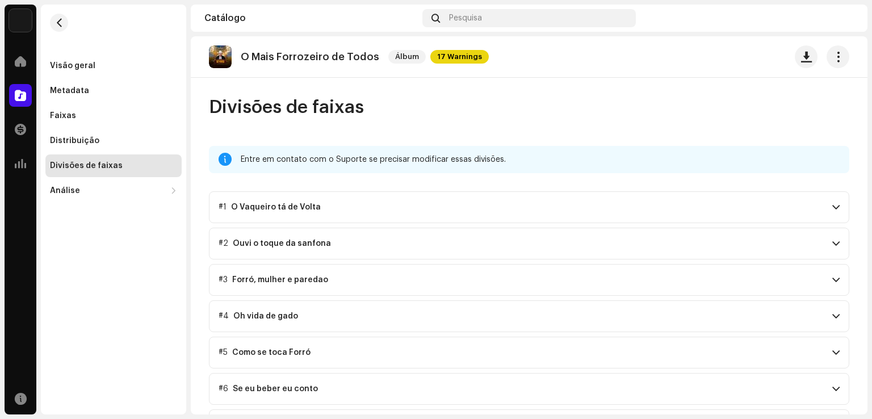
click at [838, 200] on p-accordion-header "#1 O Vaqueiro tá de Volta" at bounding box center [529, 207] width 640 height 32
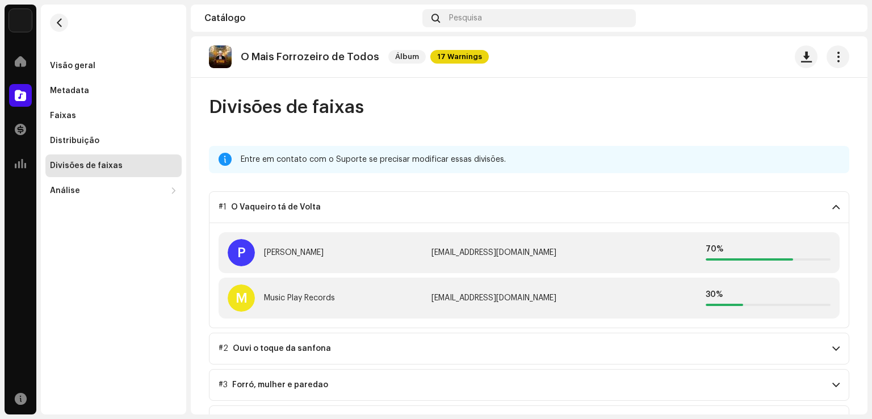
click at [838, 200] on p-accordion-header "#1 O Vaqueiro tá de Volta" at bounding box center [529, 207] width 640 height 32
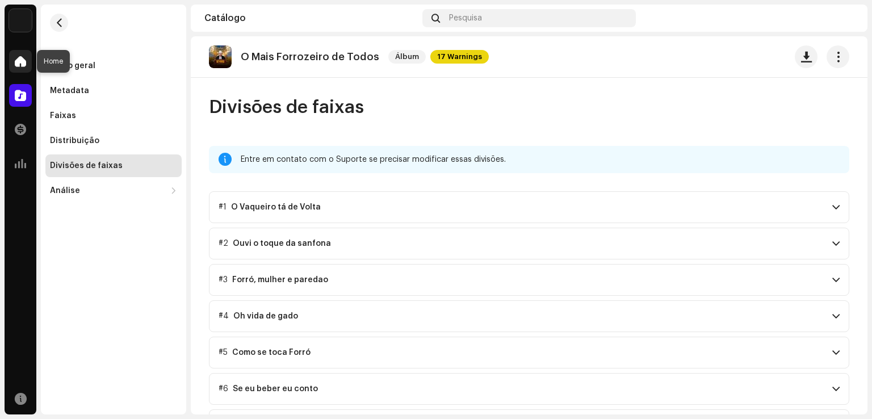
click at [20, 58] on span at bounding box center [20, 61] width 11 height 9
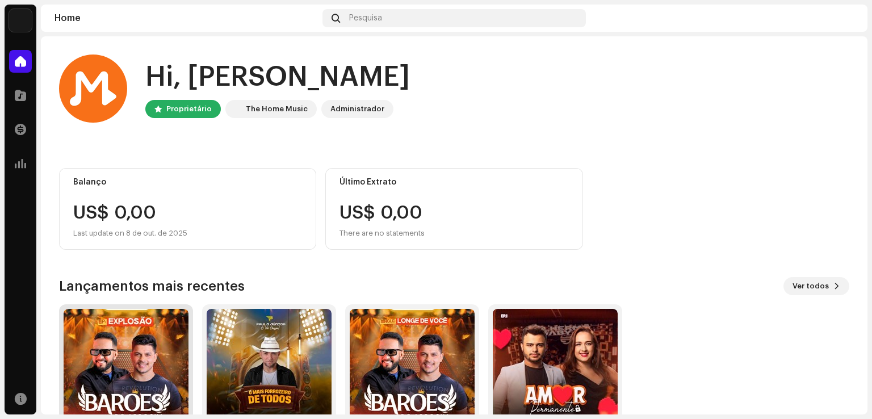
click at [138, 351] on img at bounding box center [126, 371] width 125 height 125
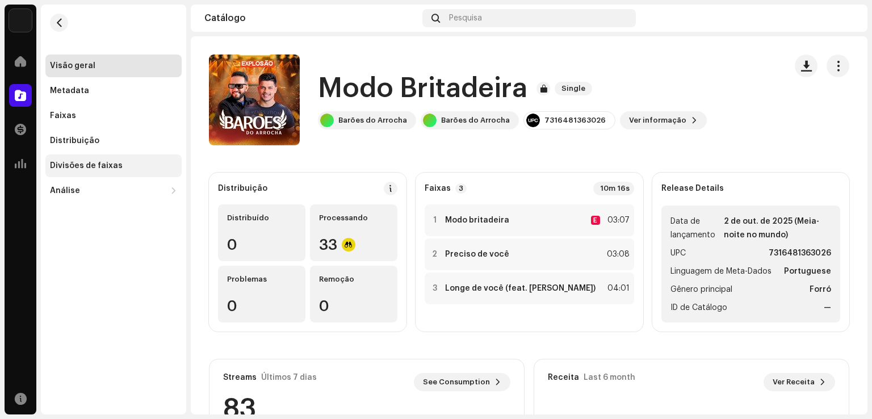
click at [104, 165] on div "Divisões de faixas" at bounding box center [86, 165] width 73 height 9
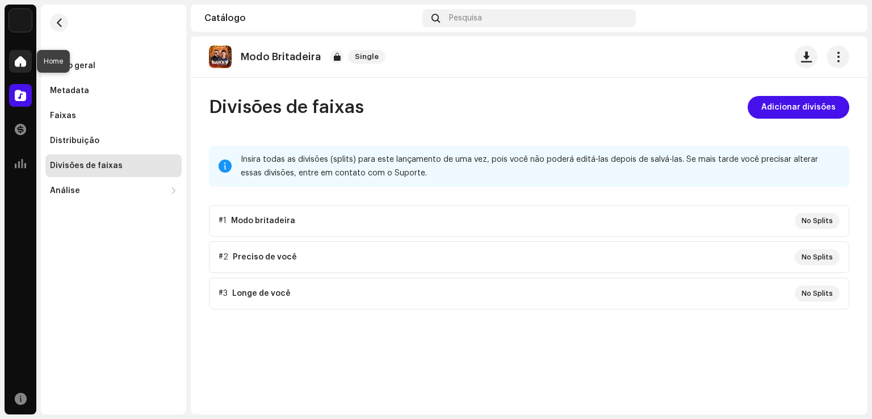
click at [19, 60] on span at bounding box center [20, 61] width 11 height 9
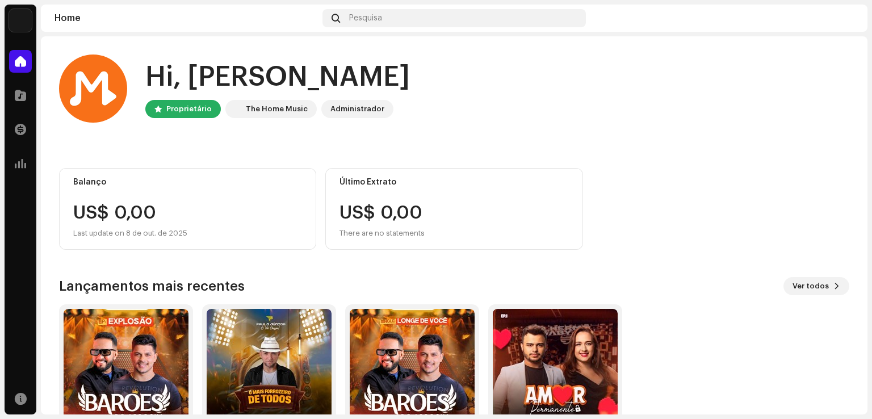
click at [0, 55] on div "Music Play Records Home Catálogo Transações Análise Recursos Home Pesquisa Hi, …" at bounding box center [436, 209] width 872 height 419
drag, startPoint x: 0, startPoint y: 55, endPoint x: 0, endPoint y: 212, distance: 156.7
drag, startPoint x: 0, startPoint y: 212, endPoint x: 706, endPoint y: 112, distance: 713.1
click at [706, 112] on div "Hi, [PERSON_NAME] Proprietário The Home Music Administrador" at bounding box center [454, 88] width 790 height 68
click at [644, 189] on div "Balanço US$ 0,00 Last update on [DATE] Último Extrato US$ 0,00 There are no sta…" at bounding box center [454, 209] width 790 height 82
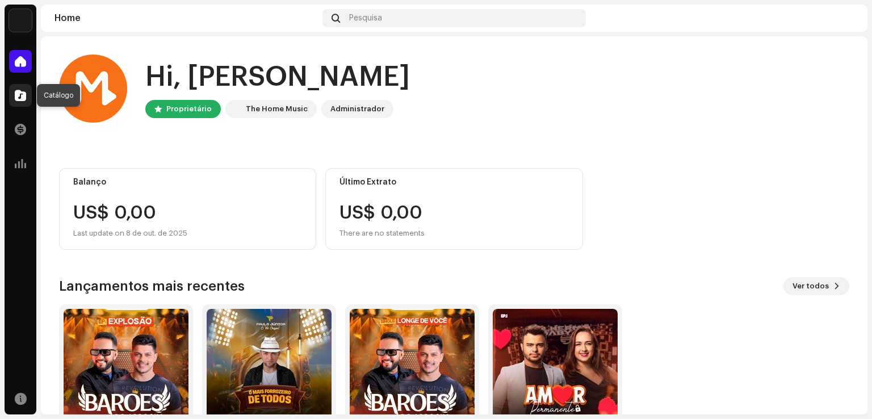
click at [19, 98] on span at bounding box center [20, 95] width 11 height 9
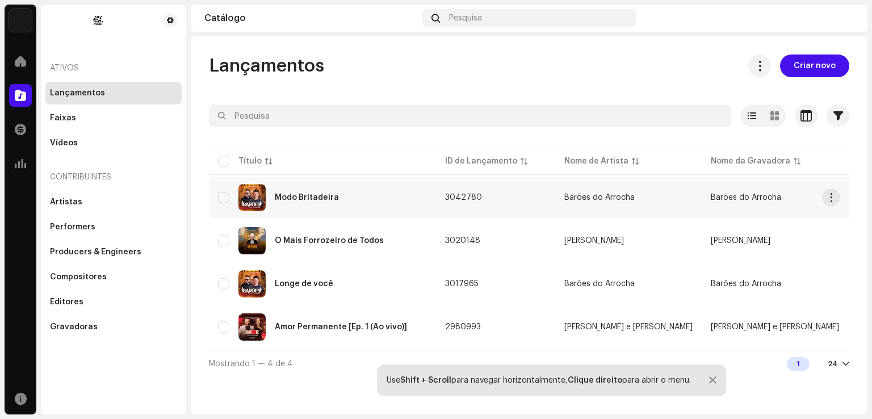
click at [292, 198] on div "Modo Britadeira" at bounding box center [307, 198] width 64 height 8
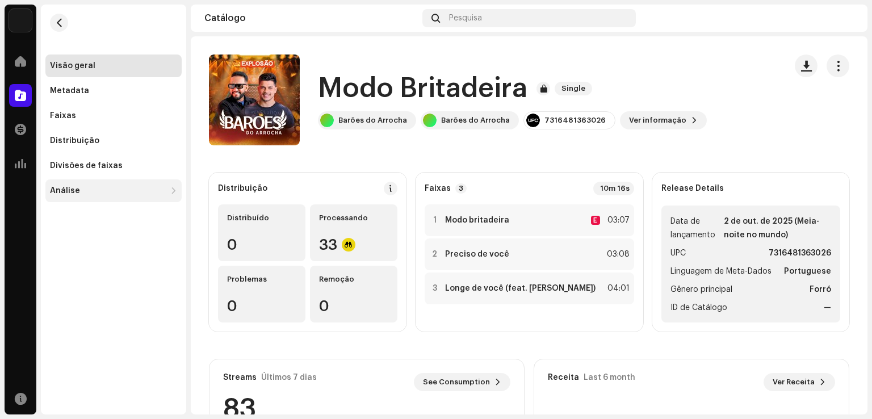
click at [78, 196] on div "Análise" at bounding box center [113, 190] width 136 height 23
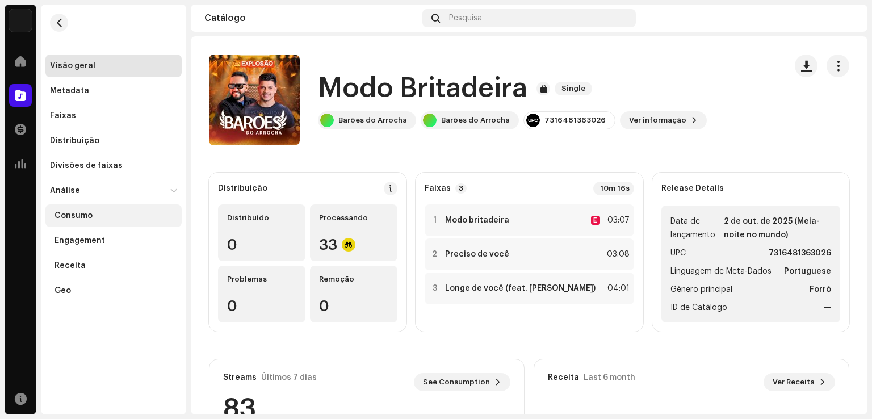
click at [76, 212] on div "Consumo" at bounding box center [73, 215] width 38 height 9
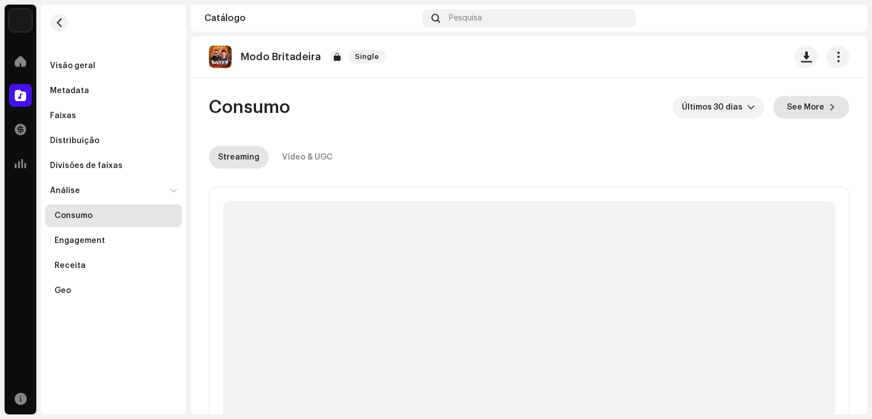
click at [821, 108] on button "See More" at bounding box center [811, 107] width 76 height 23
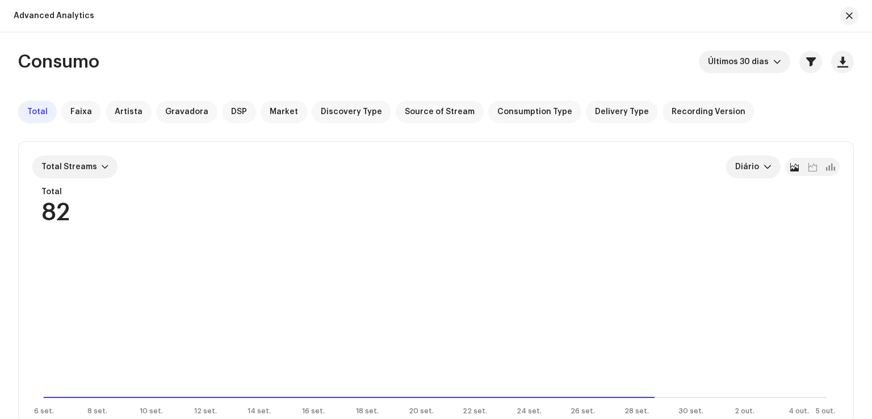
click at [765, 102] on div "Total Faixa Artista Gravadora DSP Market Discovery Type Source of Stream Consum…" at bounding box center [435, 111] width 835 height 23
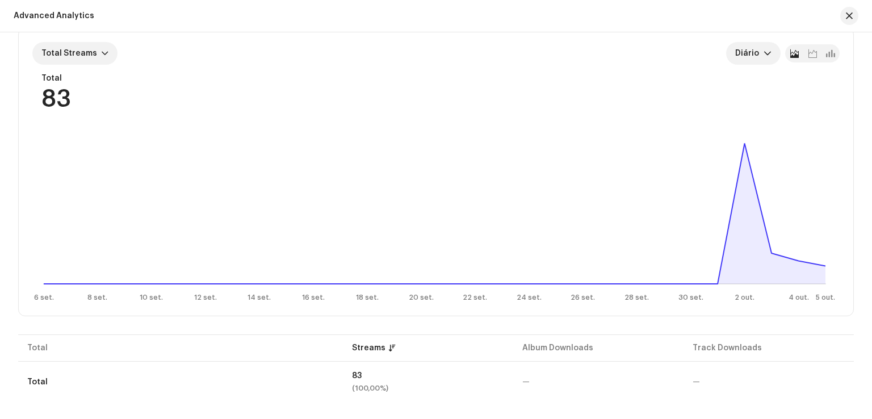
scroll to position [115, 0]
click at [857, 150] on div "Consumo Últimos 30 dias Total Faixa Artista Gravadora DSP Market Discovery Type…" at bounding box center [436, 178] width 872 height 484
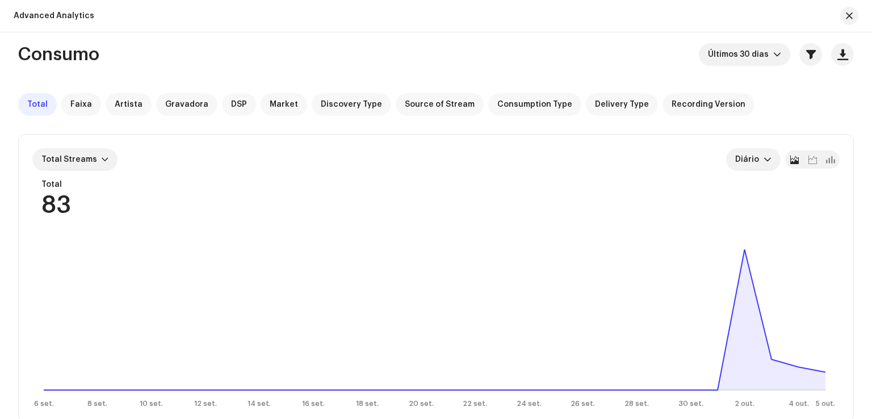
scroll to position [0, 0]
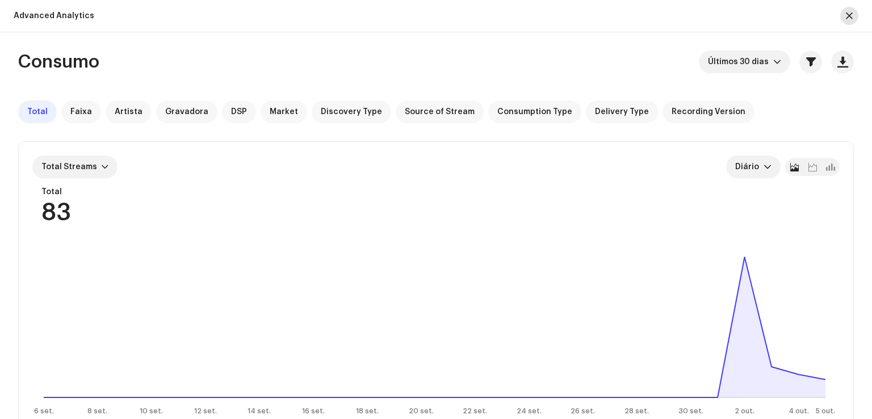
click at [854, 16] on button "button" at bounding box center [849, 16] width 18 height 18
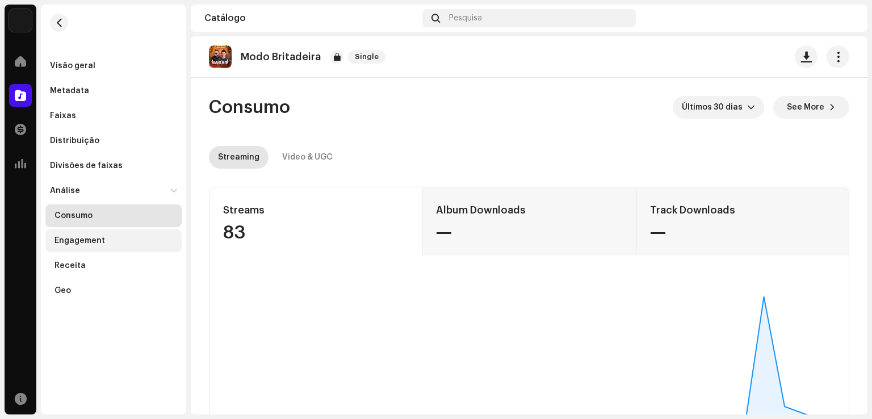
click at [95, 238] on div "Engagement" at bounding box center [79, 240] width 51 height 9
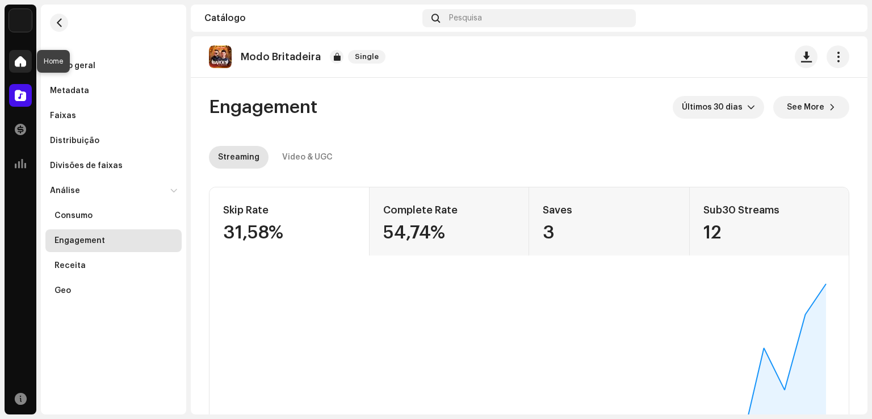
click at [20, 60] on span at bounding box center [20, 61] width 11 height 9
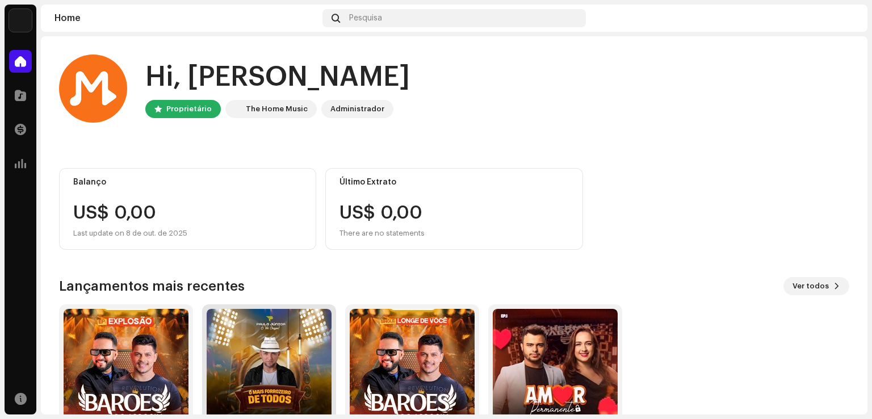
click at [248, 359] on img at bounding box center [269, 371] width 125 height 125
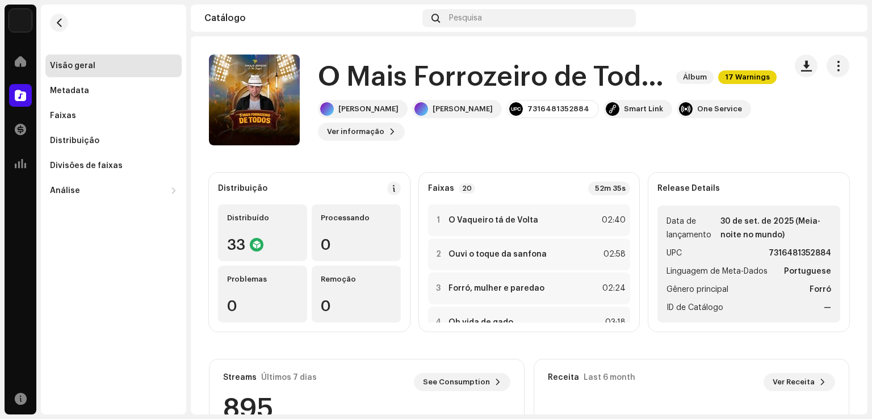
scroll to position [23, 0]
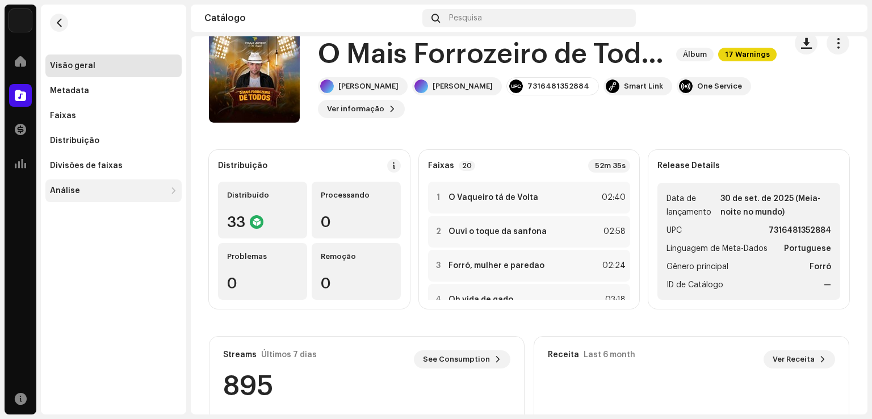
click at [166, 188] on div "Análise" at bounding box center [113, 190] width 136 height 23
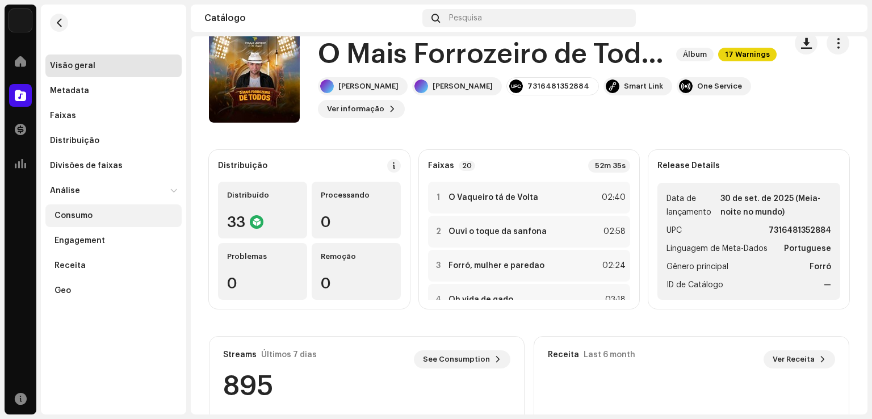
click at [119, 209] on div "Consumo" at bounding box center [113, 215] width 136 height 23
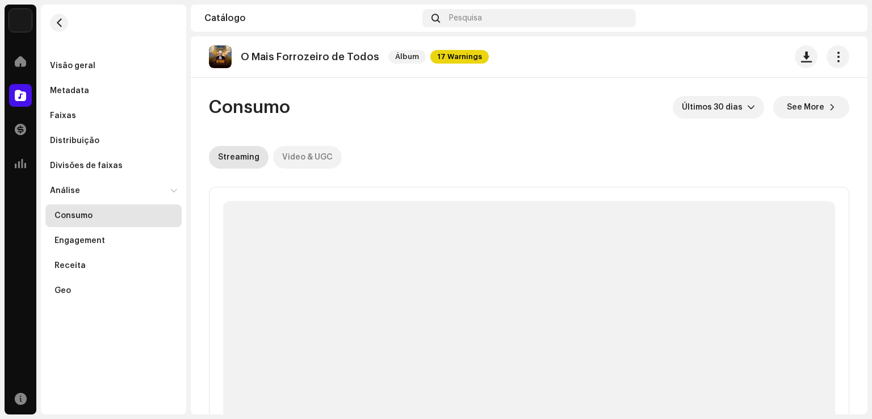
click at [313, 154] on div "Video & UGC" at bounding box center [307, 157] width 51 height 23
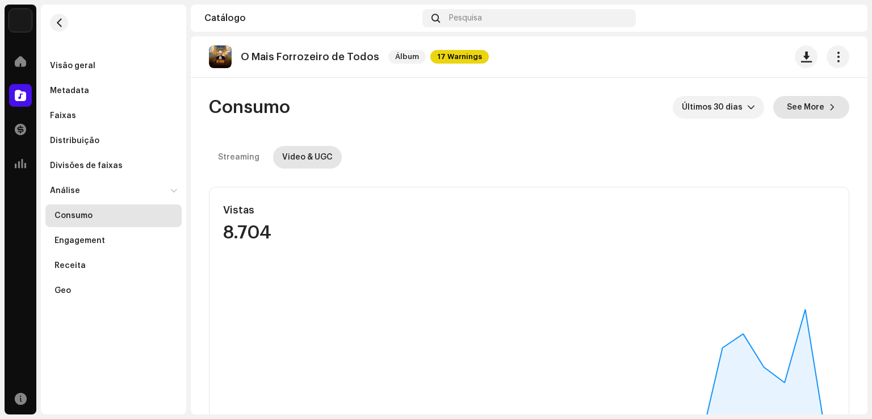
click at [822, 100] on button "See More" at bounding box center [811, 107] width 76 height 23
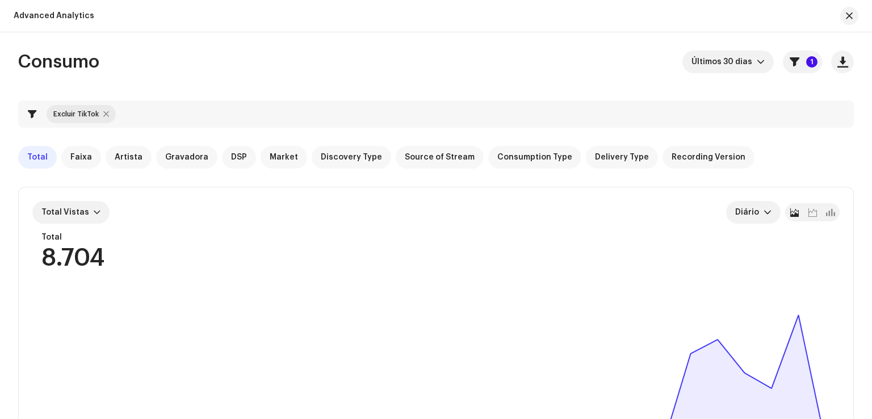
click at [814, 153] on div "Total Faixa Artista Gravadora DSP Market Discovery Type Source of Stream Consum…" at bounding box center [435, 157] width 835 height 23
click at [77, 154] on span "Faixa" at bounding box center [81, 157] width 22 height 9
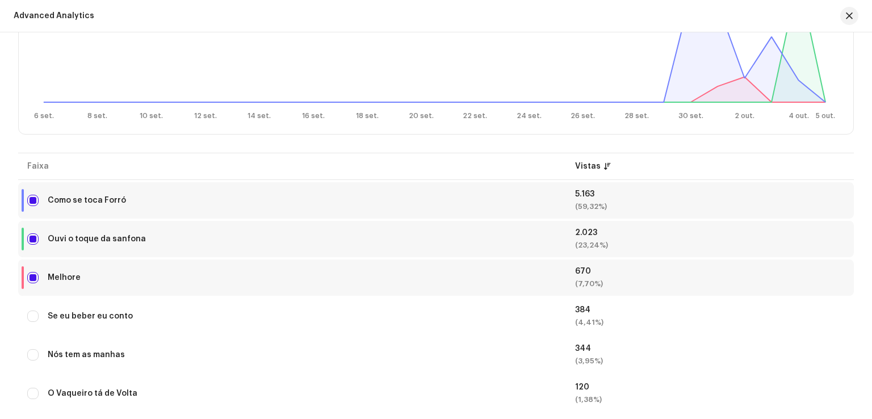
scroll to position [353, 0]
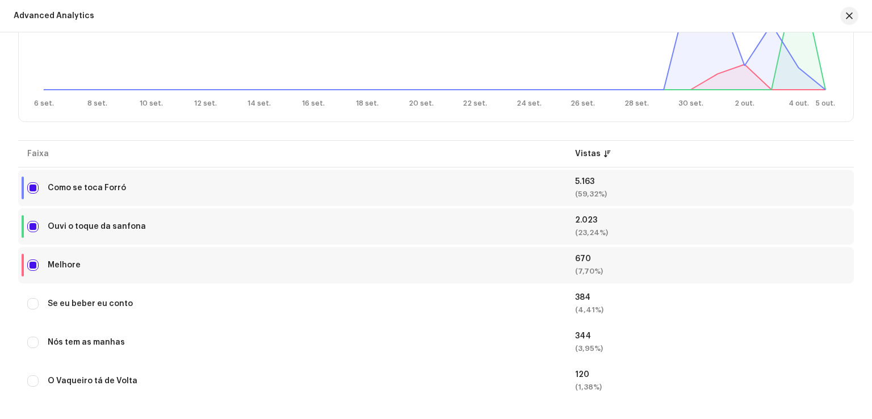
click at [863, 124] on div "Consumo Últimos 30 dias 1 Excluir TikTok Total Faixa Artista Gravadora DSP Mark…" at bounding box center [436, 58] width 872 height 722
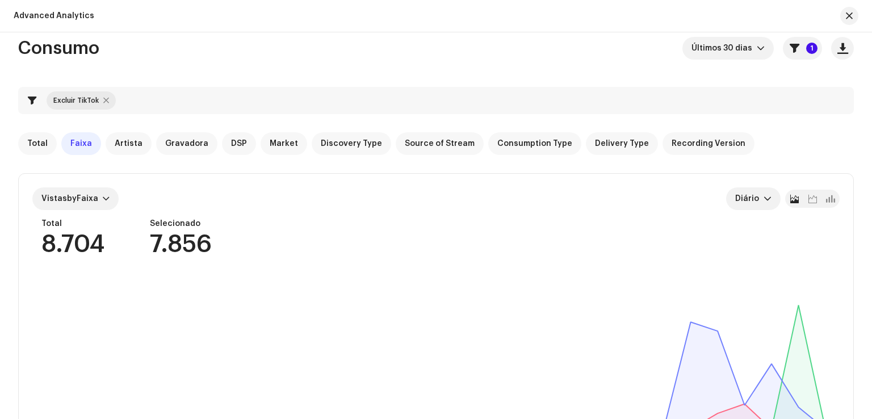
scroll to position [0, 0]
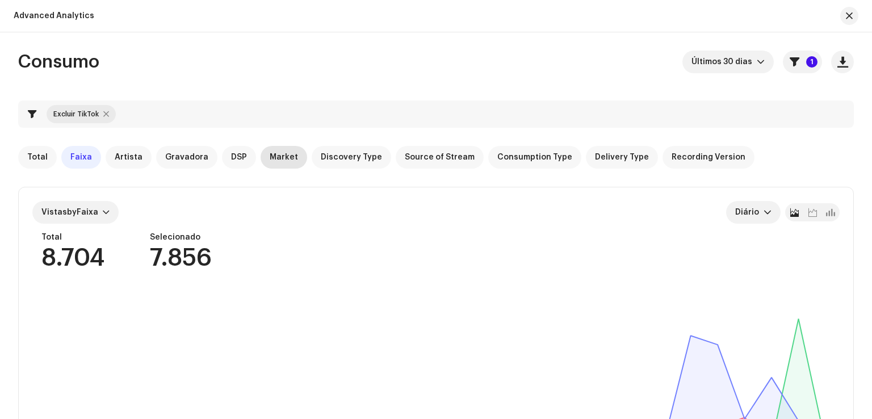
click at [270, 159] on span "Market" at bounding box center [284, 157] width 28 height 9
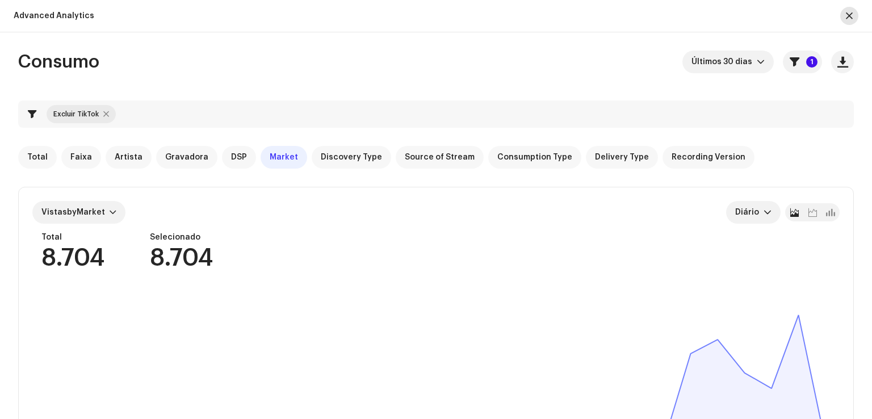
click at [851, 16] on span "button" at bounding box center [849, 15] width 7 height 9
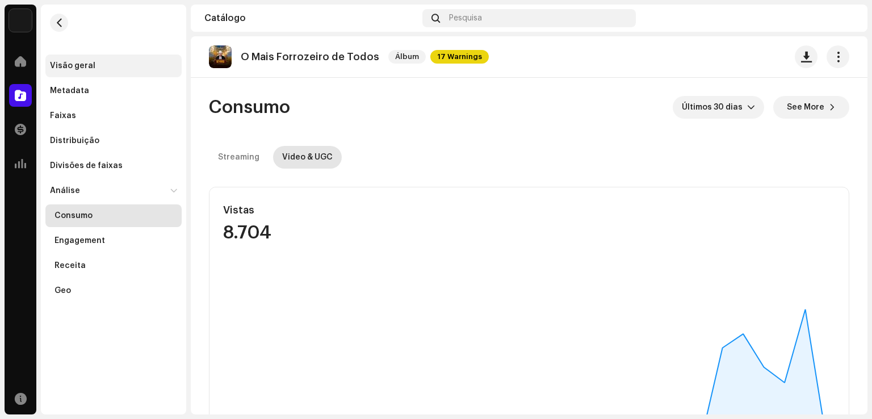
click at [118, 64] on div "Visão geral" at bounding box center [113, 65] width 127 height 9
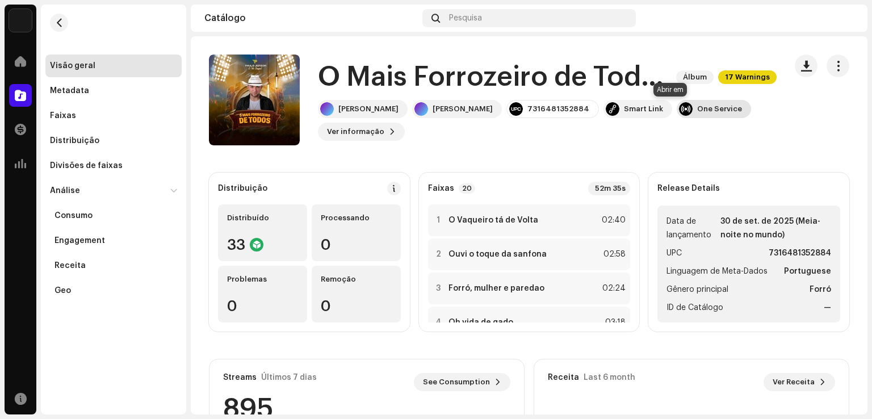
click at [697, 110] on div "One Service" at bounding box center [719, 108] width 45 height 9
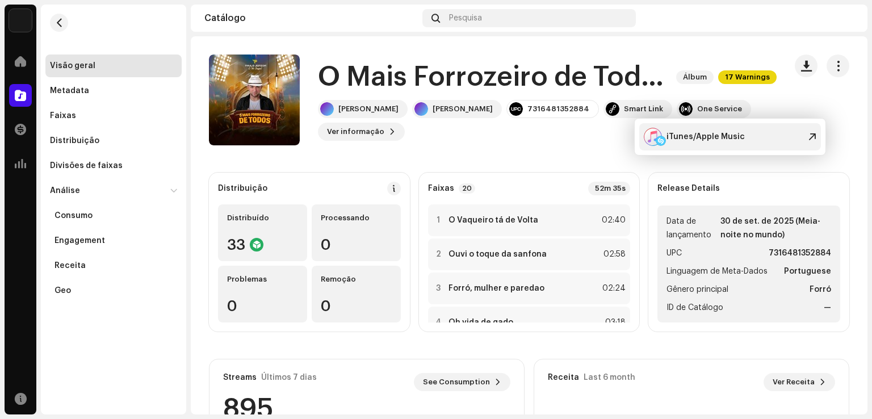
click at [738, 135] on div "iTunes/Apple Music" at bounding box center [705, 136] width 78 height 9
click at [458, 156] on catalog-releases-details-overview "O Mais Forrozeiro de Todos Álbum 17 Warnings O Mais Forrozeiro de Todos Álbum 1…" at bounding box center [529, 320] width 677 height 568
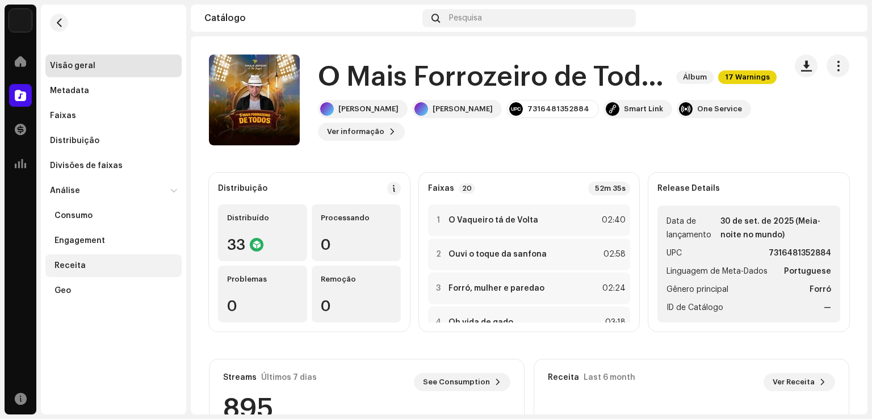
click at [77, 263] on div "Receita" at bounding box center [69, 265] width 31 height 9
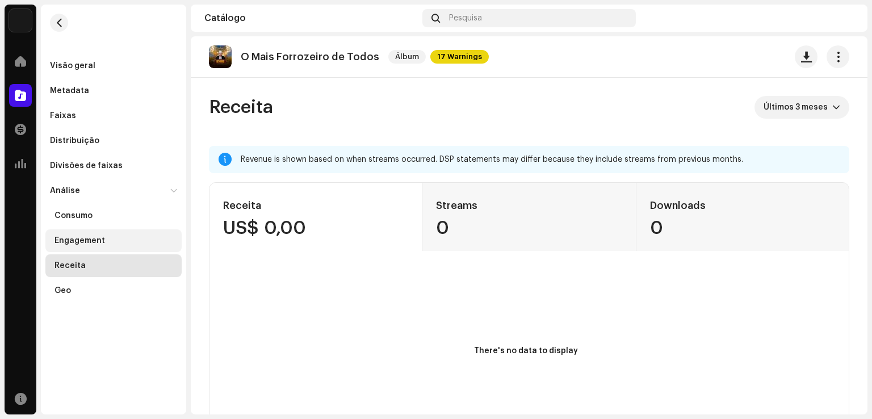
click at [89, 234] on div "Engagement" at bounding box center [113, 240] width 136 height 23
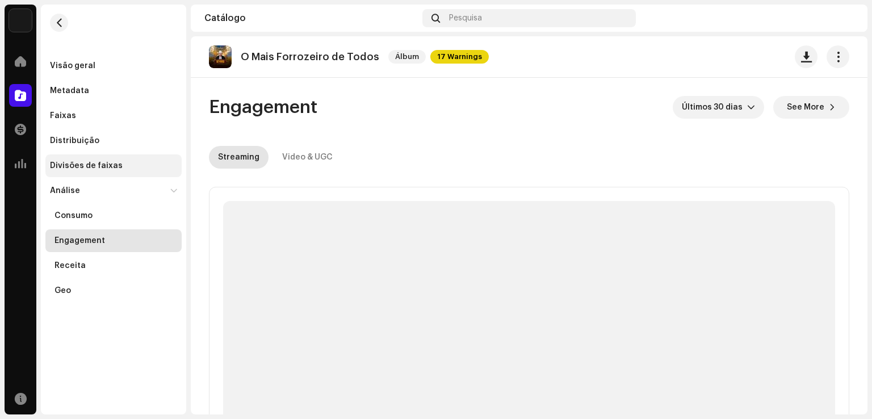
click at [103, 168] on div "Divisões de faixas" at bounding box center [86, 165] width 73 height 9
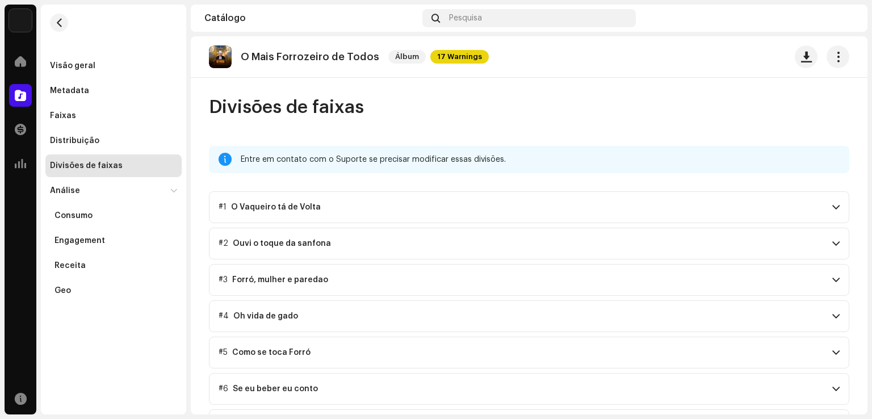
click at [832, 209] on span at bounding box center [835, 207] width 7 height 9
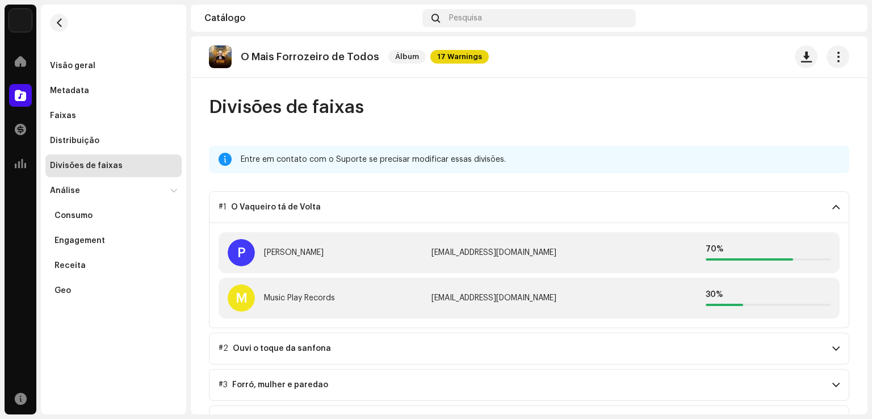
click at [832, 209] on span at bounding box center [835, 207] width 7 height 9
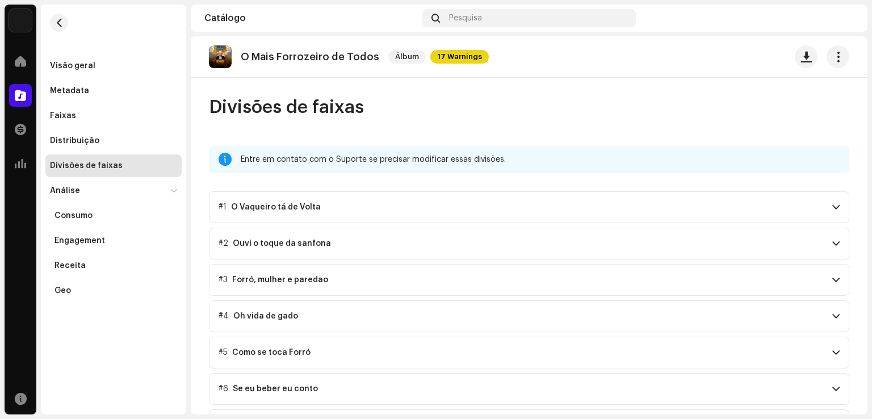
click at [832, 209] on span at bounding box center [835, 207] width 7 height 9
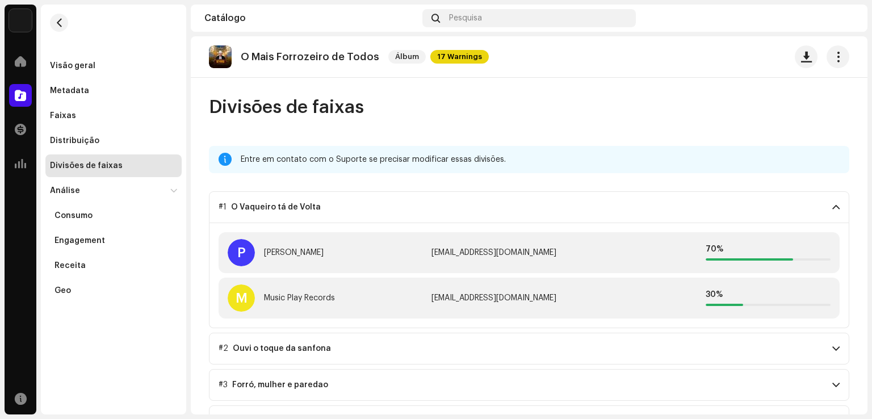
click at [832, 209] on span at bounding box center [835, 207] width 7 height 9
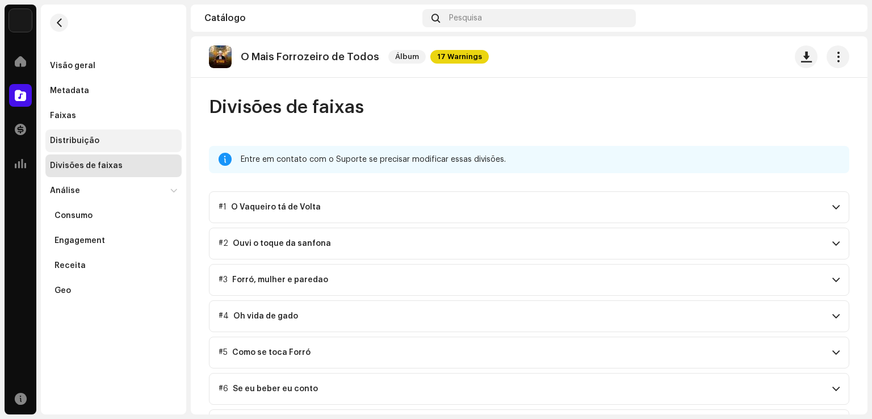
click at [70, 137] on div "Distribuição" at bounding box center [74, 140] width 49 height 9
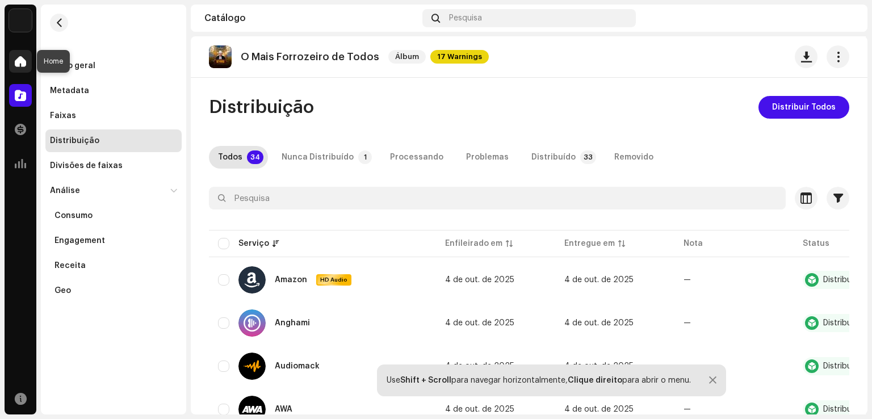
click at [23, 66] on span at bounding box center [20, 61] width 11 height 9
